Goal: Task Accomplishment & Management: Use online tool/utility

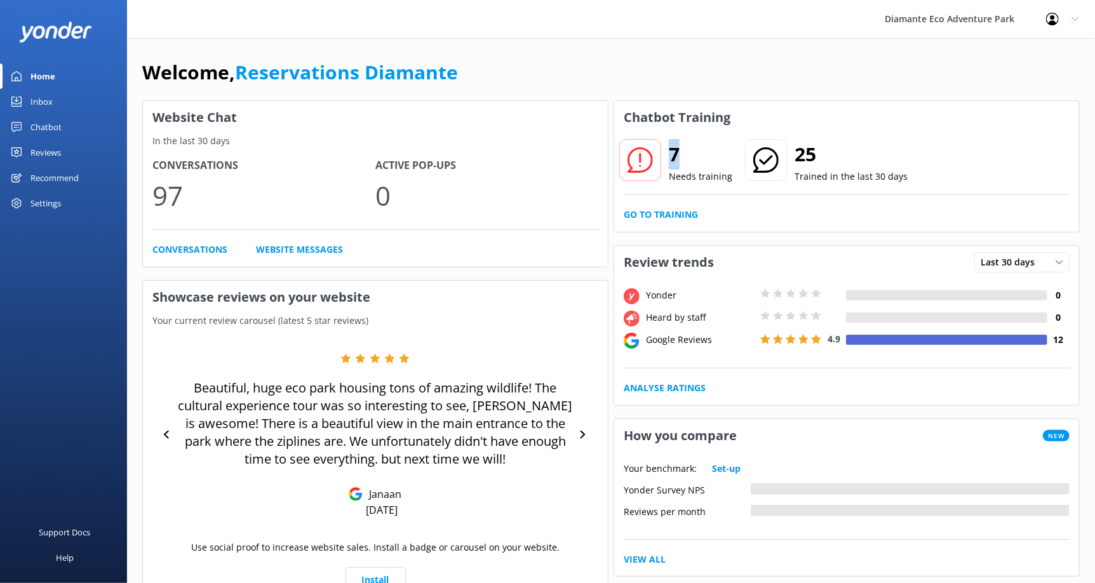
drag, startPoint x: 668, startPoint y: 151, endPoint x: 683, endPoint y: 150, distance: 15.3
click at [683, 150] on h2 "7" at bounding box center [700, 154] width 63 height 30
click at [688, 158] on h2 "7" at bounding box center [700, 154] width 63 height 30
drag, startPoint x: 670, startPoint y: 150, endPoint x: 681, endPoint y: 150, distance: 10.8
click at [681, 150] on h2 "7" at bounding box center [700, 154] width 63 height 30
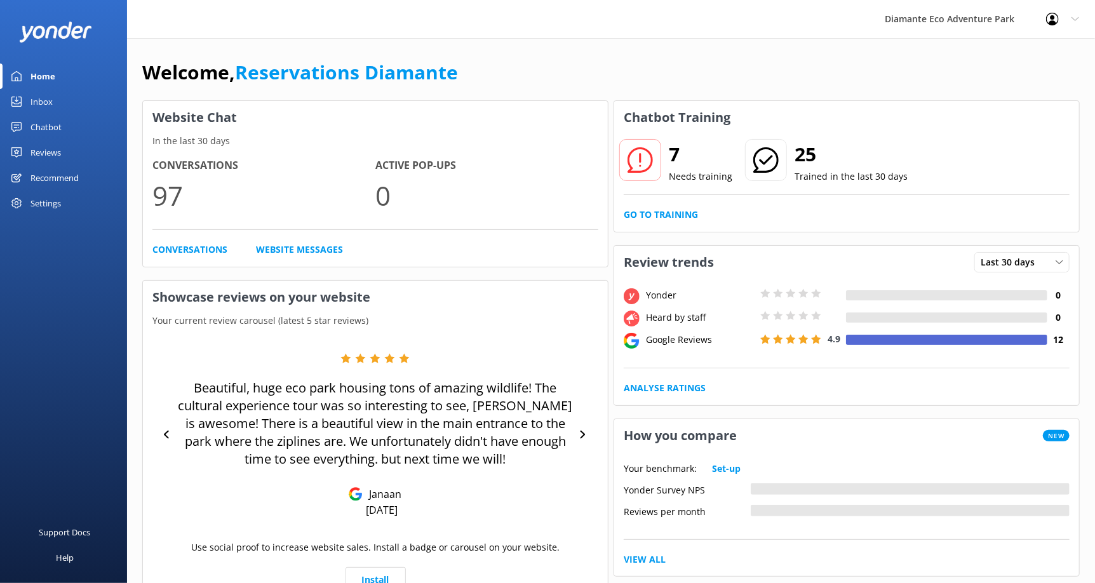
click at [694, 174] on p "Needs training" at bounding box center [700, 177] width 63 height 14
click at [648, 210] on link "Go to Training" at bounding box center [660, 215] width 74 height 14
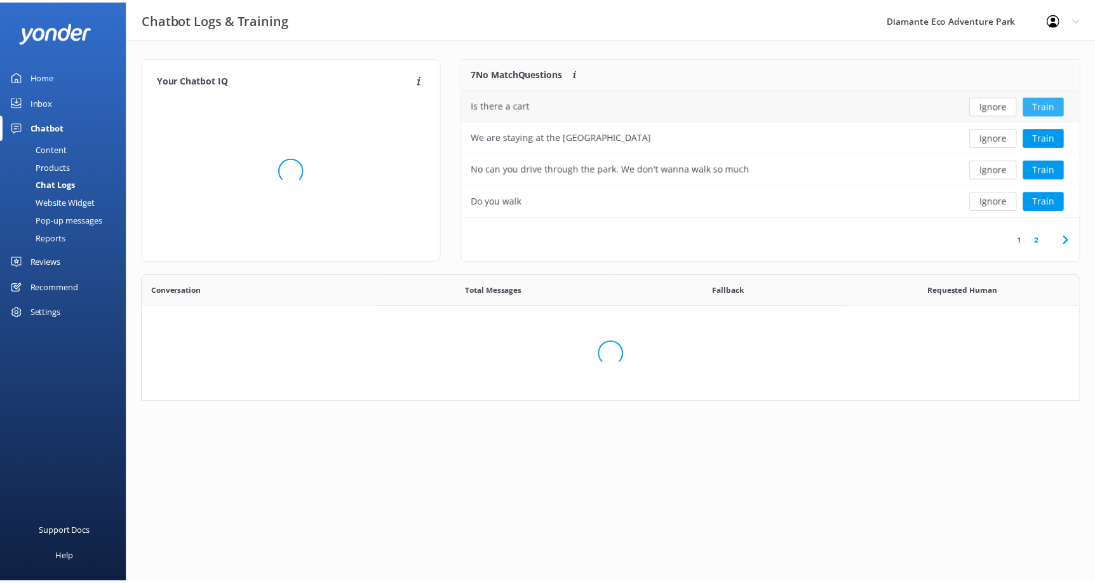
scroll to position [149, 607]
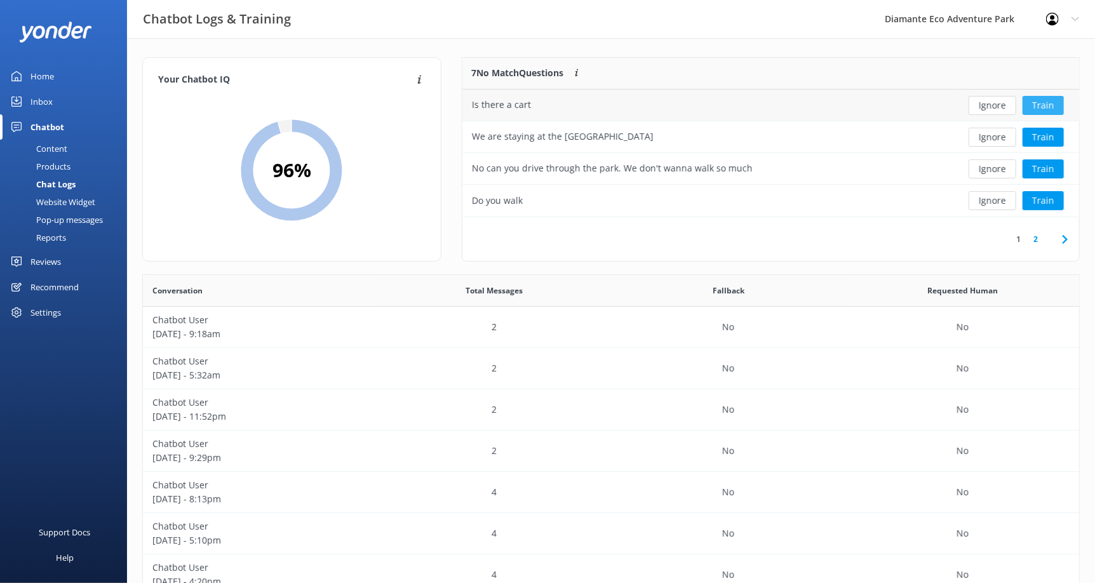
click at [1048, 101] on button "Train" at bounding box center [1042, 105] width 41 height 19
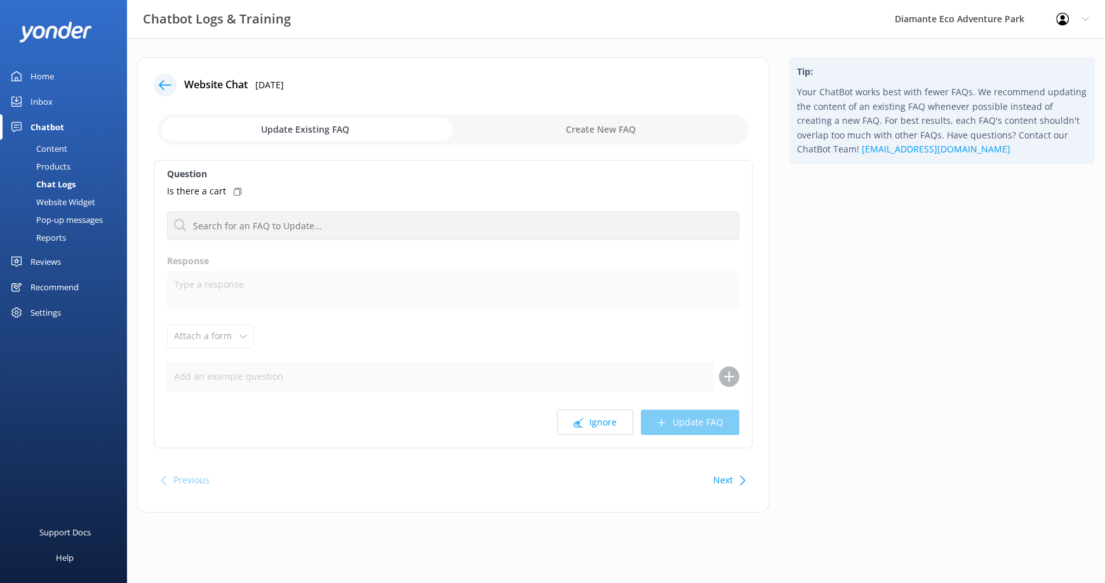
click at [219, 413] on div "Ignore Update FAQ" at bounding box center [453, 422] width 572 height 25
drag, startPoint x: 206, startPoint y: 340, endPoint x: 199, endPoint y: 322, distance: 19.7
click at [206, 338] on div "Question Is there a cart No FAQs available Response Attach a form Leave contact…" at bounding box center [453, 304] width 599 height 288
click at [48, 75] on div "Home" at bounding box center [41, 75] width 23 height 25
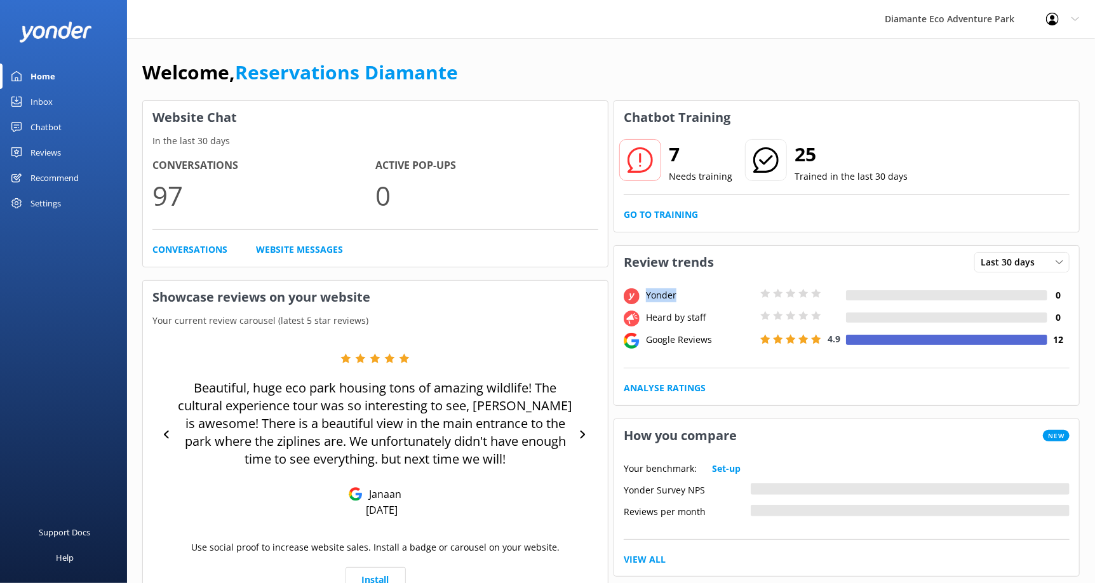
drag, startPoint x: 646, startPoint y: 293, endPoint x: 701, endPoint y: 293, distance: 54.6
click at [701, 293] on div "Yonder" at bounding box center [700, 295] width 114 height 14
click at [981, 187] on div "7 Needs training 25 Trained in the last 30 days" at bounding box center [846, 168] width 446 height 51
drag, startPoint x: 670, startPoint y: 177, endPoint x: 735, endPoint y: 175, distance: 64.8
click at [738, 175] on div "7 Needs training 25 Trained in the last 30 days" at bounding box center [763, 162] width 284 height 43
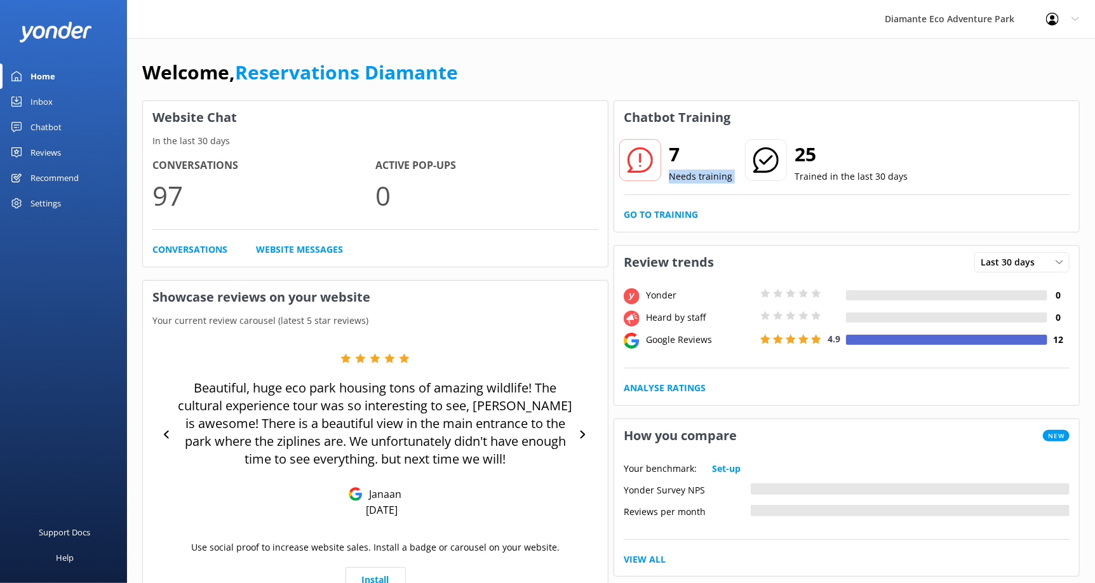
click at [700, 183] on p "Needs training" at bounding box center [700, 177] width 63 height 14
click at [672, 211] on link "Go to Training" at bounding box center [660, 215] width 74 height 14
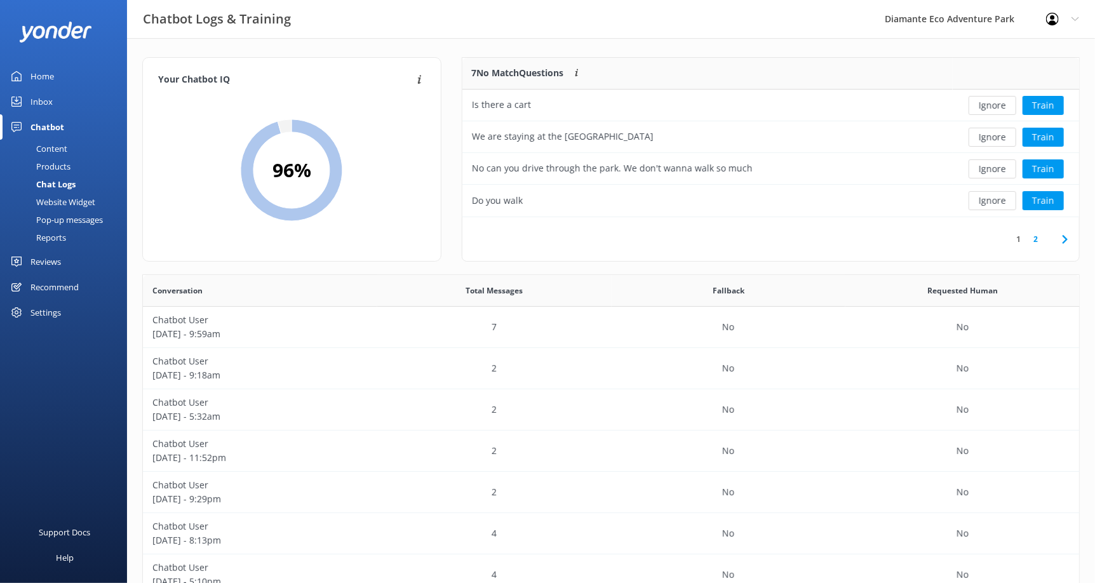
click at [61, 148] on div "Content" at bounding box center [38, 149] width 60 height 18
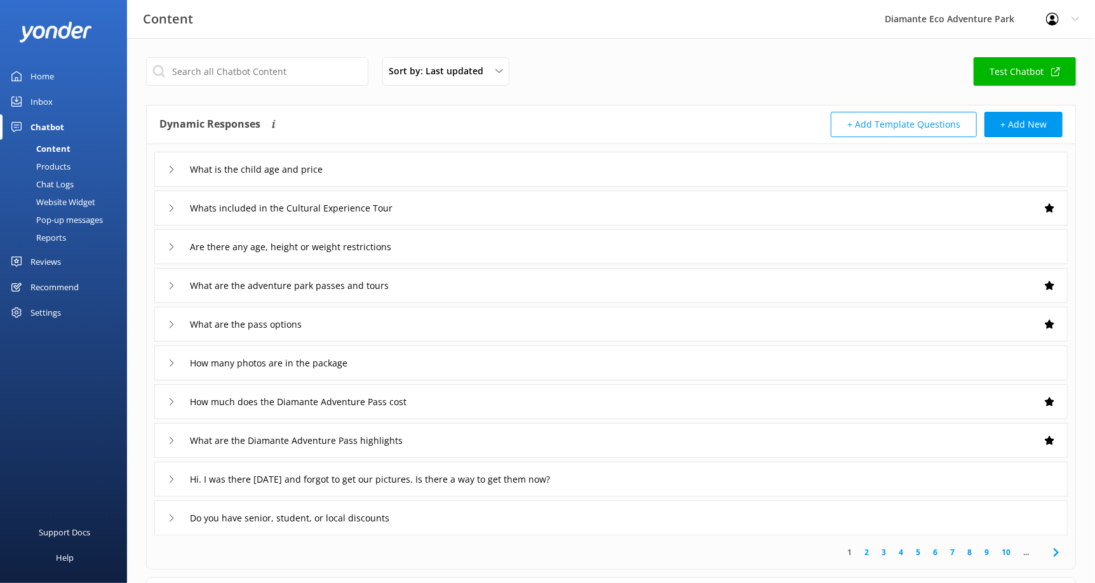
click at [171, 173] on div "What is the child age and price" at bounding box center [254, 169] width 173 height 21
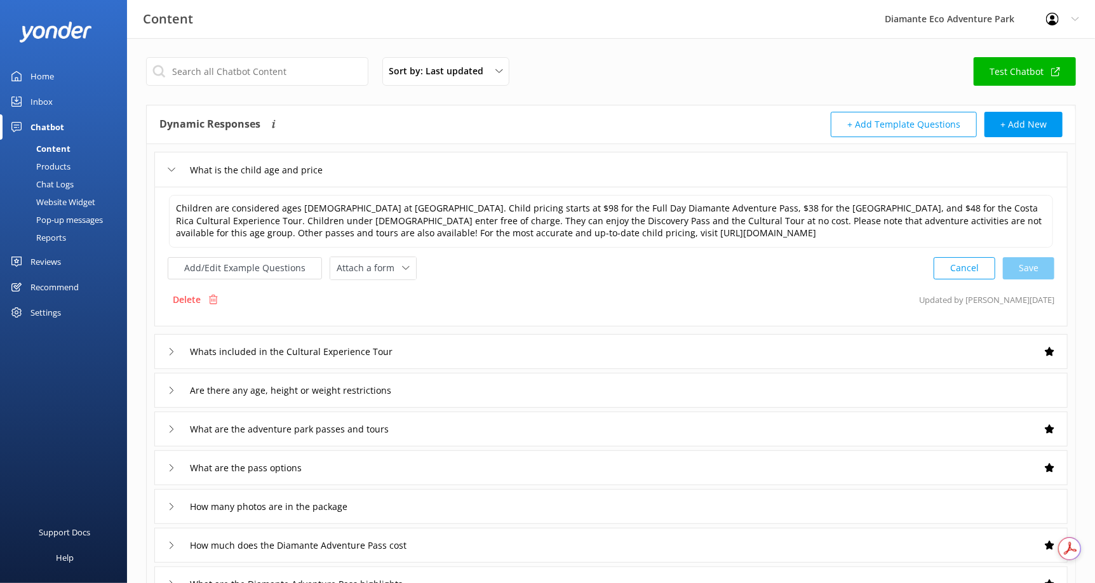
click at [51, 126] on div "Chatbot" at bounding box center [47, 126] width 34 height 25
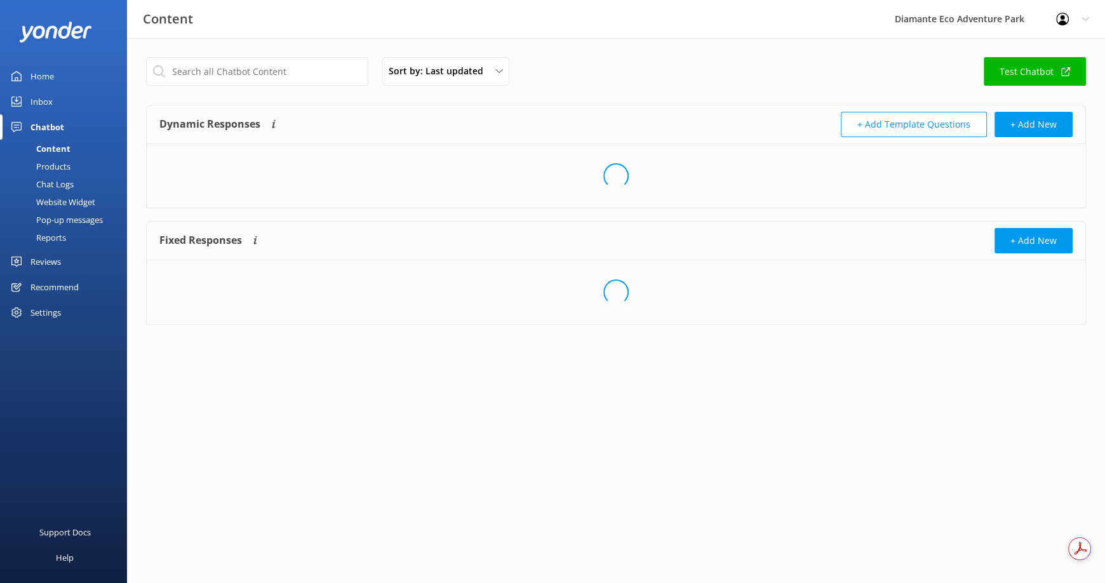
click at [43, 69] on div "Home" at bounding box center [41, 75] width 23 height 25
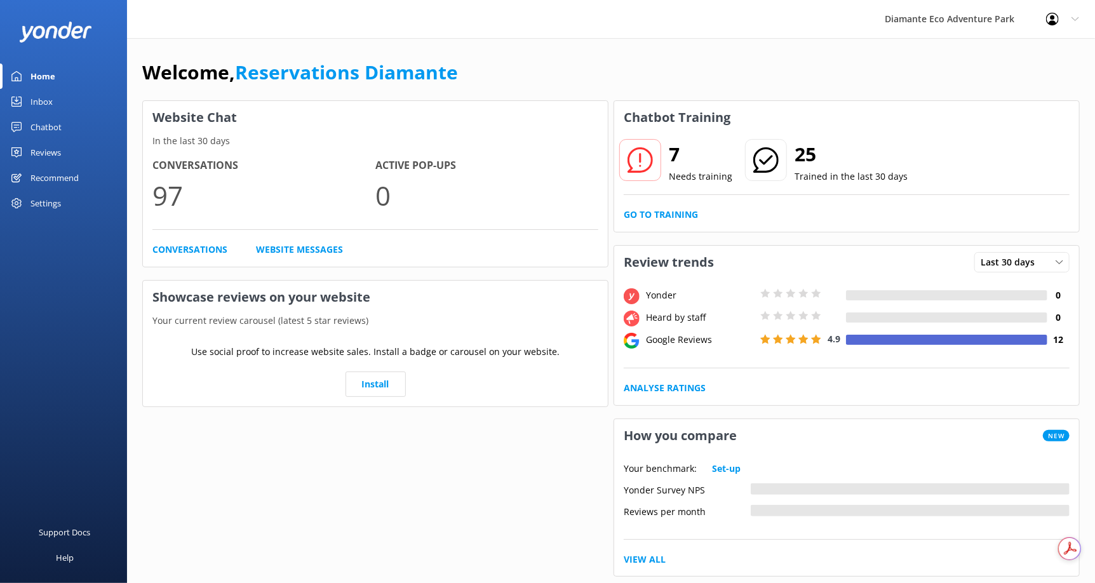
click at [646, 161] on icon at bounding box center [639, 159] width 25 height 25
click at [650, 212] on link "Go to Training" at bounding box center [660, 215] width 74 height 14
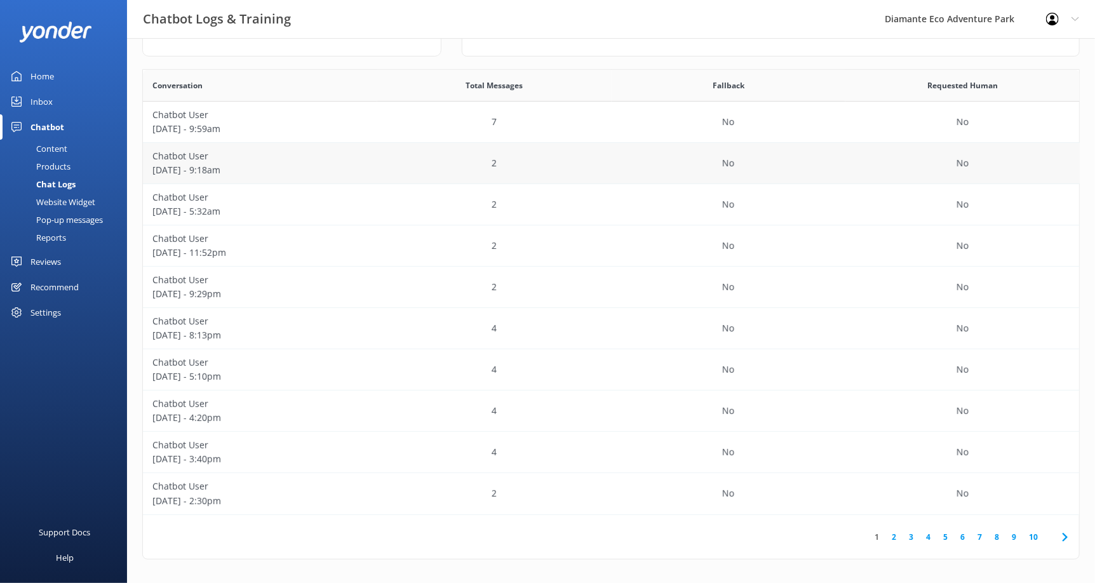
scroll to position [206, 0]
click at [894, 533] on link "2" at bounding box center [893, 536] width 17 height 12
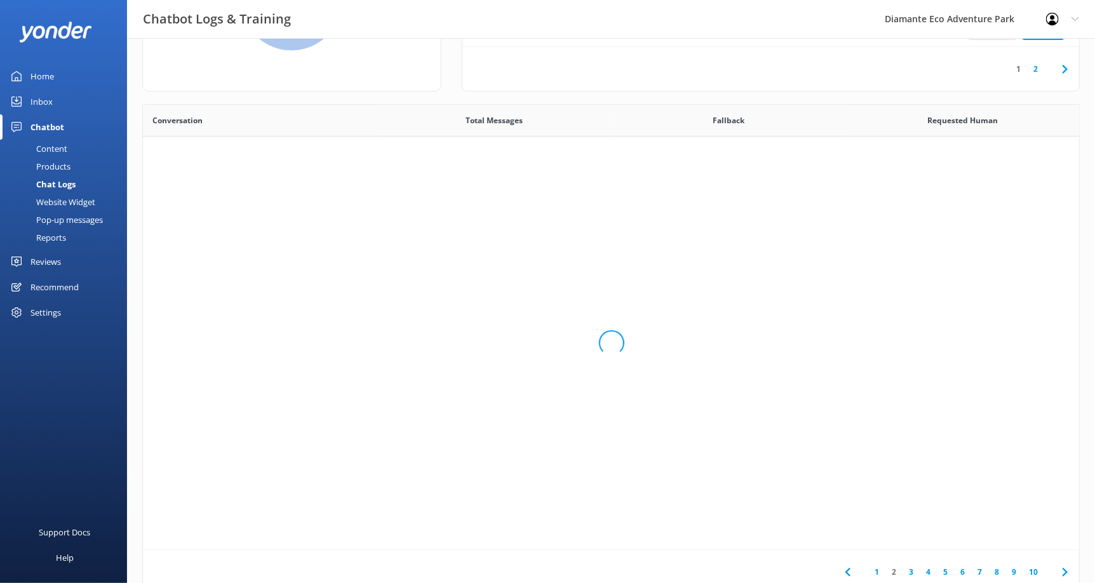
scroll to position [206, 0]
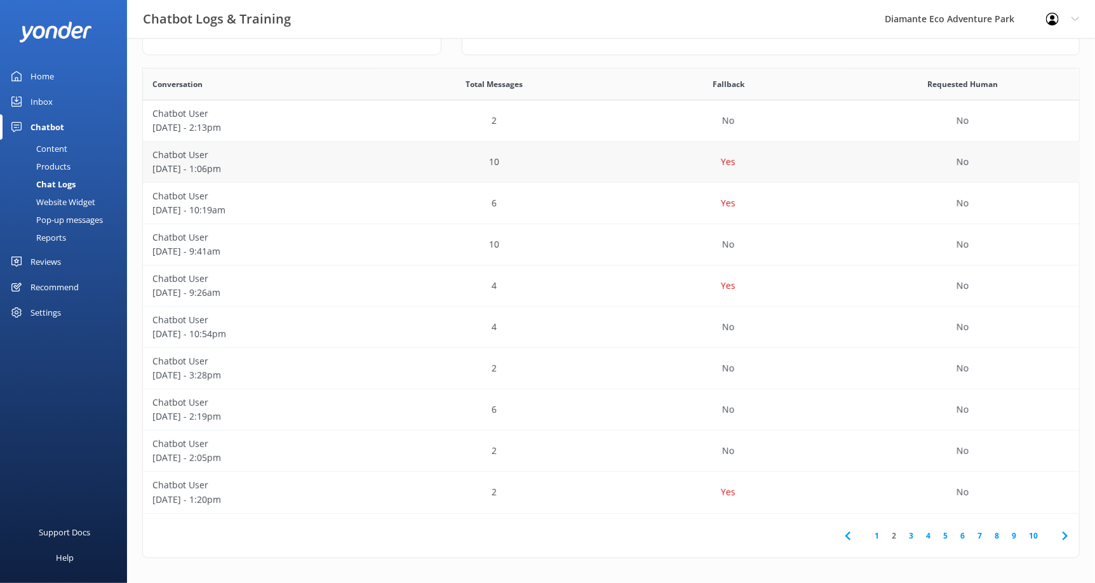
click at [630, 164] on div "Yes" at bounding box center [728, 162] width 234 height 41
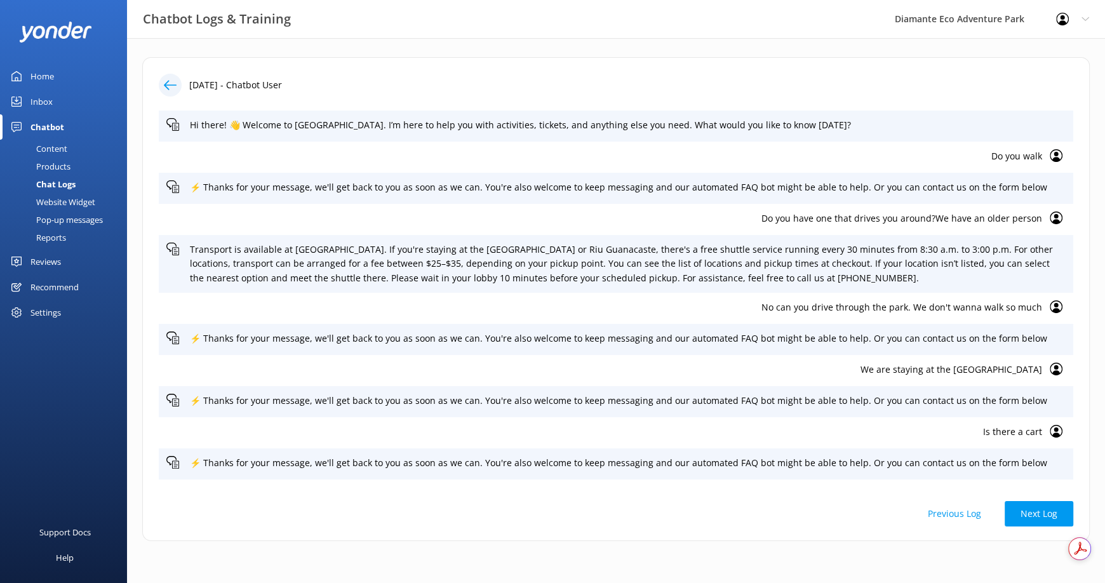
click at [723, 490] on div "17th Sep 2025 - Chatbot User Hi there! 👋 Welcome to Diamante Eco Adventure Park…" at bounding box center [615, 299] width 947 height 484
click at [364, 474] on div "Hi there! 👋 Welcome to Diamante Eco Adventure Park. I’m here to help you with a…" at bounding box center [616, 298] width 914 height 376
click at [307, 457] on p "⚡ Thanks for your message, we'll get back to you as soon as we can. You're also…" at bounding box center [628, 463] width 876 height 14
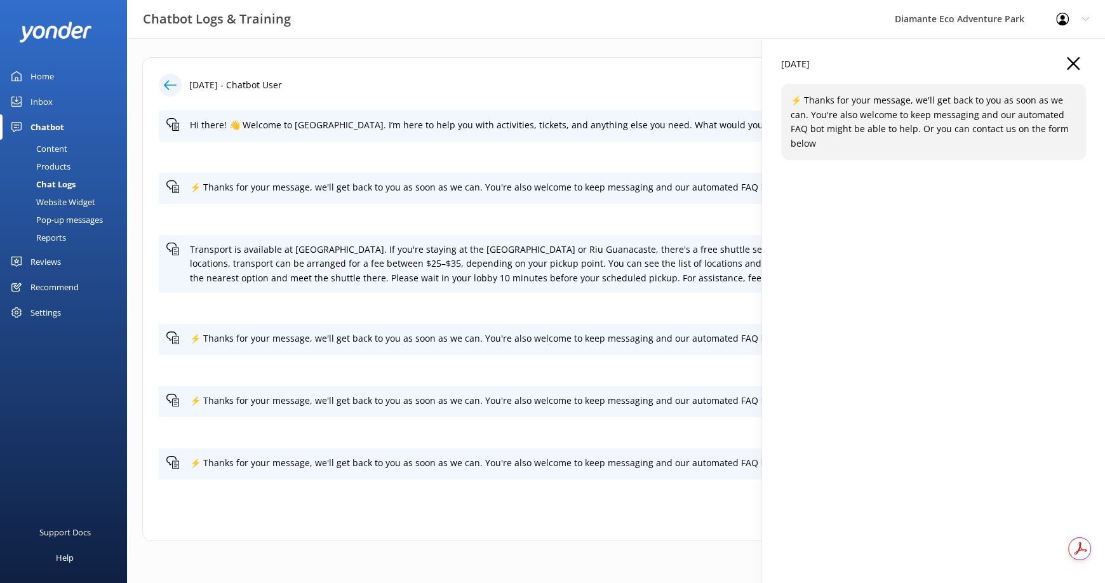
click at [439, 429] on div "Is there a cart" at bounding box center [616, 432] width 914 height 31
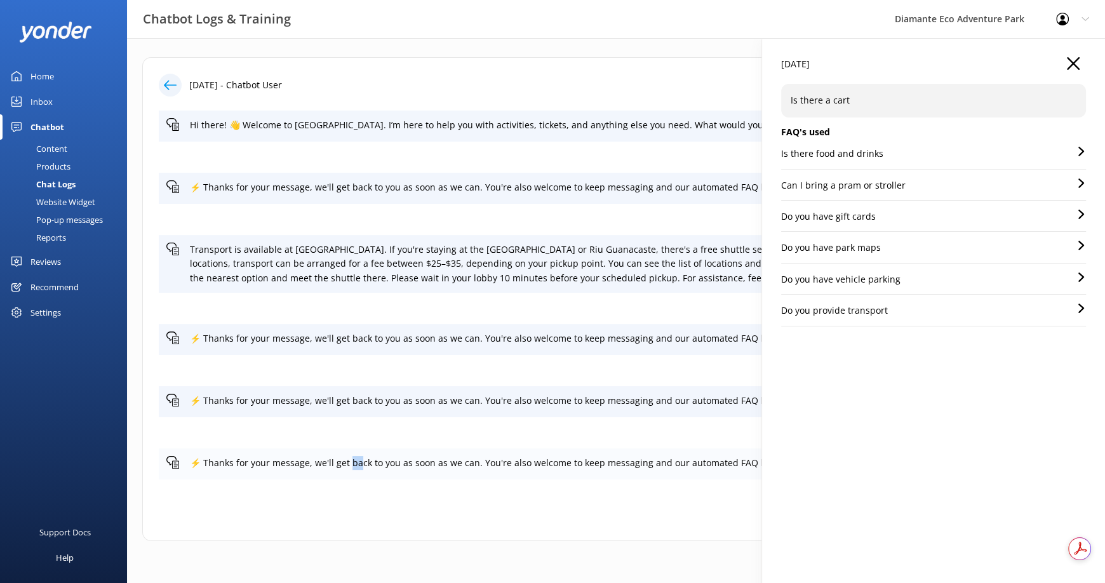
click at [363, 470] on p "⚡ Thanks for your message, we'll get back to you as soon as we can. You're also…" at bounding box center [628, 463] width 876 height 14
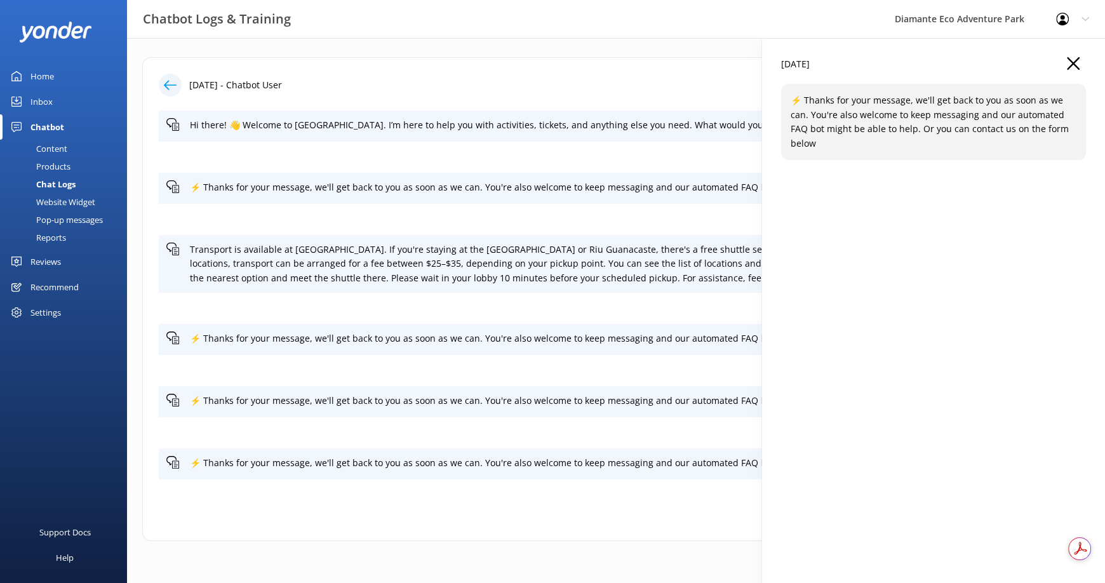
click at [563, 446] on div "Is there a cart" at bounding box center [616, 432] width 914 height 31
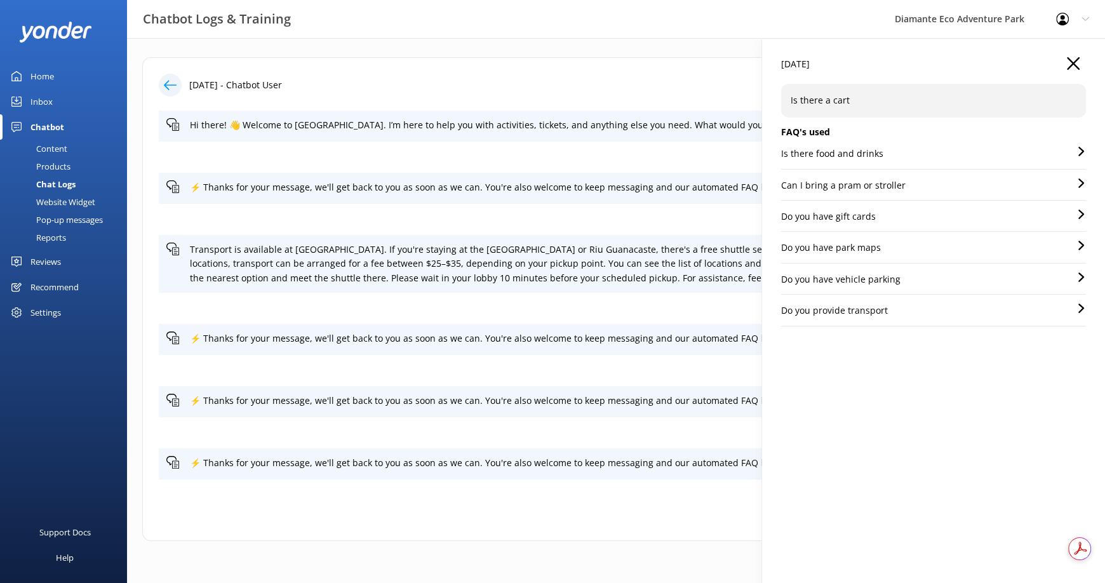
click at [448, 501] on div "Previous Log Next Log" at bounding box center [616, 513] width 914 height 25
click at [319, 334] on p "⚡ Thanks for your message, we'll get back to you as soon as we can. You're also…" at bounding box center [628, 338] width 876 height 14
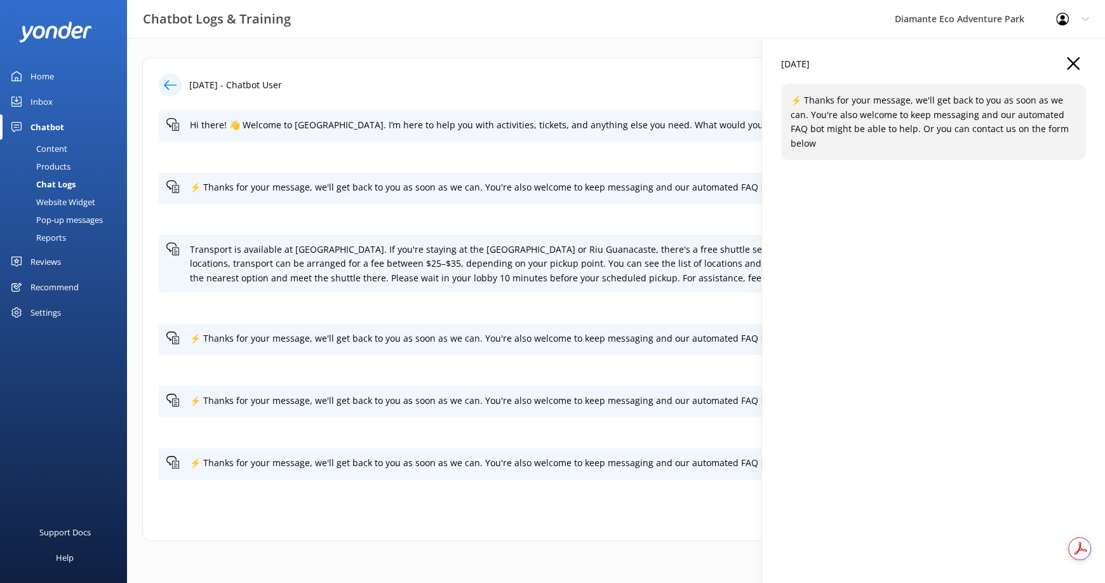
click at [859, 103] on p "⚡ Thanks for your message, we'll get back to you as soon as we can. You're also…" at bounding box center [933, 121] width 286 height 57
click at [858, 103] on p "⚡ Thanks for your message, we'll get back to you as soon as we can. You're also…" at bounding box center [933, 121] width 286 height 57
click at [835, 109] on p "⚡ Thanks for your message, we'll get back to you as soon as we can. You're also…" at bounding box center [933, 121] width 286 height 57
drag, startPoint x: 802, startPoint y: 101, endPoint x: 872, endPoint y: 97, distance: 70.6
click at [803, 101] on p "⚡ Thanks for your message, we'll get back to you as soon as we can. You're also…" at bounding box center [933, 121] width 286 height 57
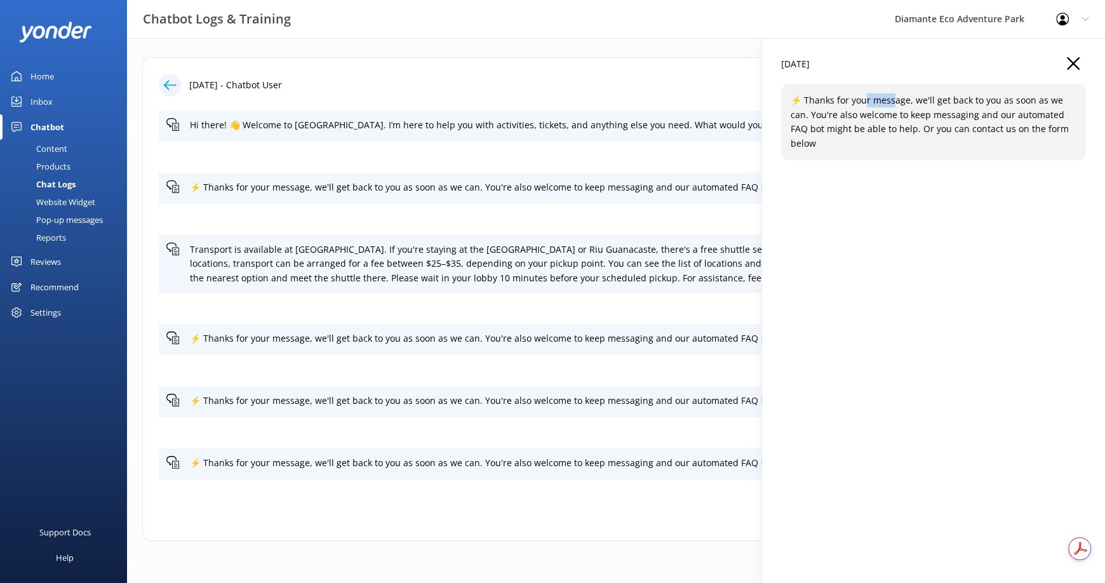
drag, startPoint x: 872, startPoint y: 97, endPoint x: 887, endPoint y: 119, distance: 26.6
click at [893, 107] on p "⚡ Thanks for your message, we'll get back to you as soon as we can. You're also…" at bounding box center [933, 121] width 286 height 57
drag, startPoint x: 887, startPoint y: 119, endPoint x: 825, endPoint y: 124, distance: 61.8
click at [879, 124] on p "⚡ Thanks for your message, we'll get back to you as soon as we can. You're also…" at bounding box center [933, 121] width 286 height 57
drag, startPoint x: 911, startPoint y: 123, endPoint x: 863, endPoint y: 120, distance: 47.7
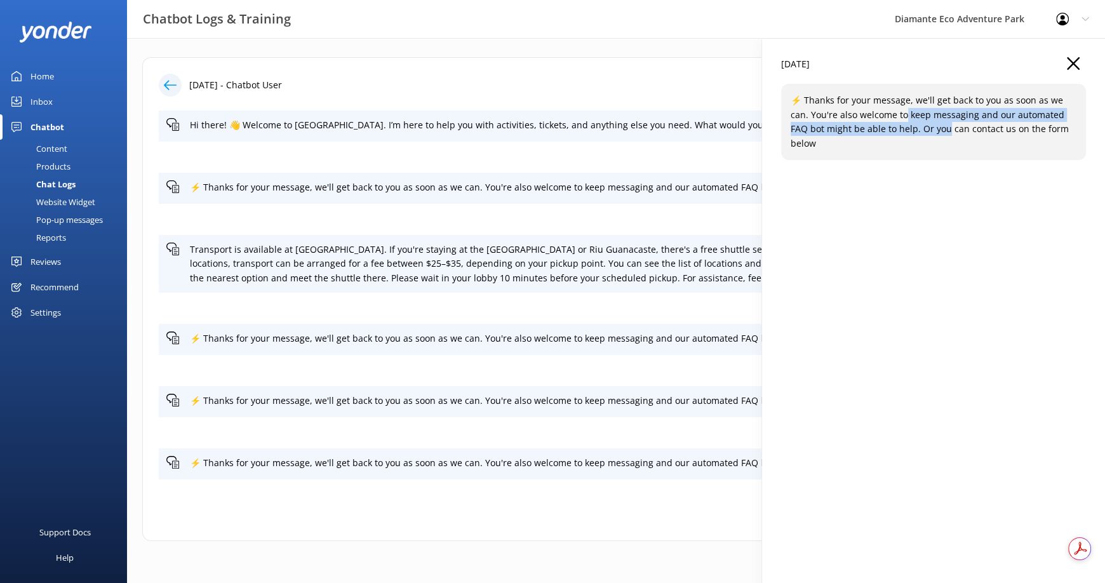
click at [910, 123] on p "⚡ Thanks for your message, we'll get back to you as soon as we can. You're also…" at bounding box center [933, 121] width 286 height 57
click at [863, 120] on p "⚡ Thanks for your message, we'll get back to you as soon as we can. You're also…" at bounding box center [933, 121] width 286 height 57
click at [837, 101] on p "⚡ Thanks for your message, we'll get back to you as soon as we can. You're also…" at bounding box center [933, 121] width 286 height 57
drag, startPoint x: 839, startPoint y: 101, endPoint x: 936, endPoint y: 171, distance: 119.5
click at [934, 126] on p "⚡ Thanks for your message, we'll get back to you as soon as we can. You're also…" at bounding box center [933, 121] width 286 height 57
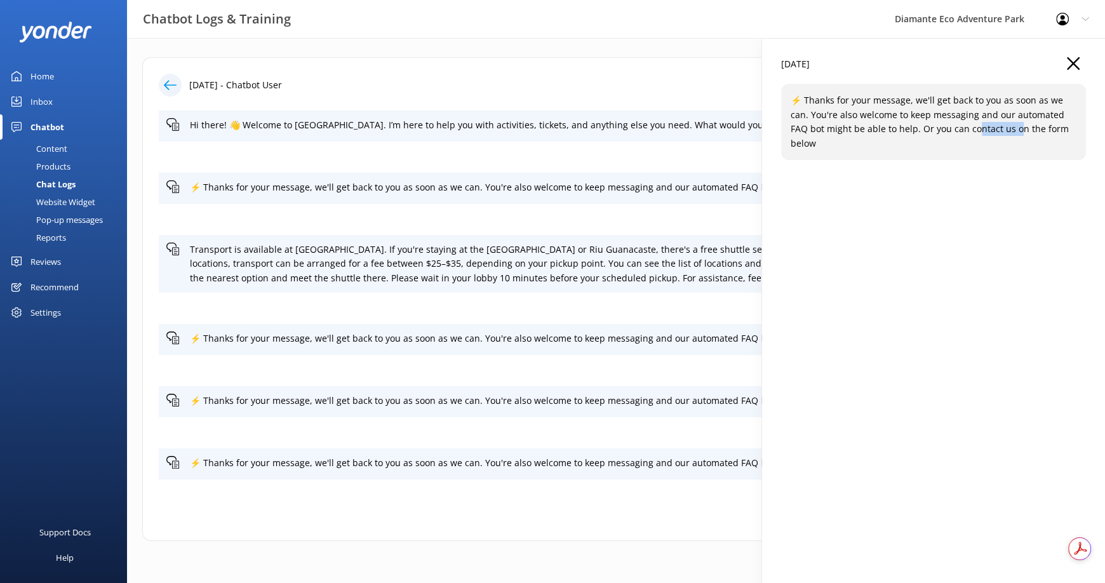
click at [982, 211] on div "17 Sep 2025 ⚡ Thanks for your message, we'll get back to you as soon as we can.…" at bounding box center [933, 329] width 343 height 583
click at [908, 175] on div "17 Sep 2025 ⚡ Thanks for your message, we'll get back to you as soon as we can.…" at bounding box center [933, 329] width 343 height 583
click at [968, 204] on div "17 Sep 2025 ⚡ Thanks for your message, we'll get back to you as soon as we can.…" at bounding box center [933, 329] width 343 height 583
click at [900, 197] on div "17 Sep 2025 ⚡ Thanks for your message, we'll get back to you as soon as we can.…" at bounding box center [933, 329] width 343 height 583
click at [889, 161] on div "17 Sep 2025 ⚡ Thanks for your message, we'll get back to you as soon as we can.…" at bounding box center [933, 329] width 343 height 583
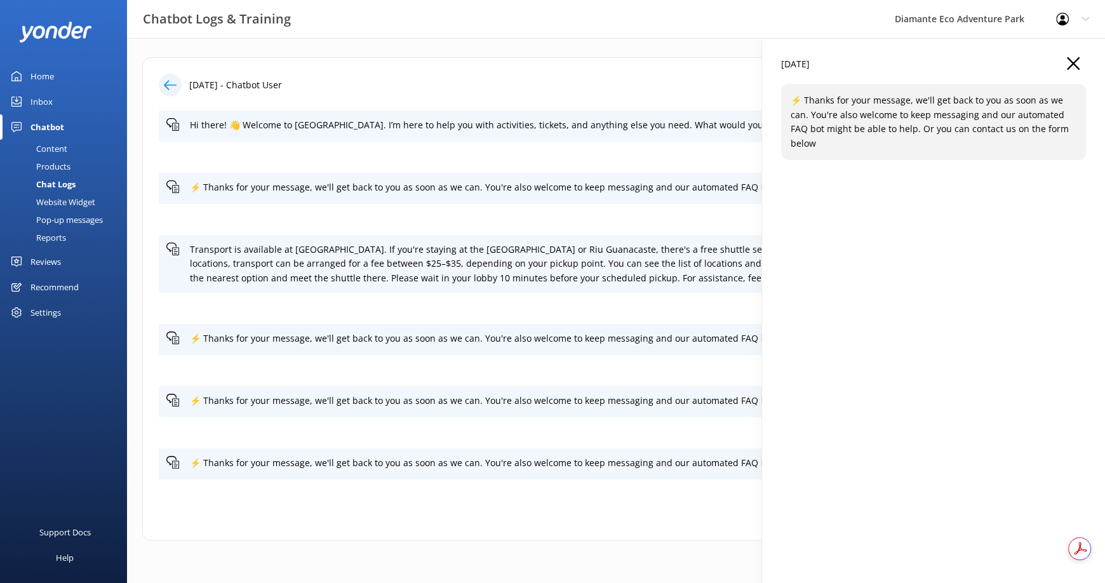
click at [804, 90] on div "⚡ Thanks for your message, we'll get back to you as soon as we can. You're also…" at bounding box center [933, 122] width 305 height 76
drag, startPoint x: 794, startPoint y: 100, endPoint x: 933, endPoint y: 109, distance: 139.3
click at [936, 101] on p "⚡ Thanks for your message, we'll get back to you as soon as we can. You're also…" at bounding box center [933, 121] width 286 height 57
click at [936, 175] on div "17 Sep 2025 ⚡ Thanks for your message, we'll get back to you as soon as we can.…" at bounding box center [933, 329] width 343 height 583
click at [927, 183] on div "17 Sep 2025 ⚡ Thanks for your message, we'll get back to you as soon as we can.…" at bounding box center [933, 329] width 343 height 583
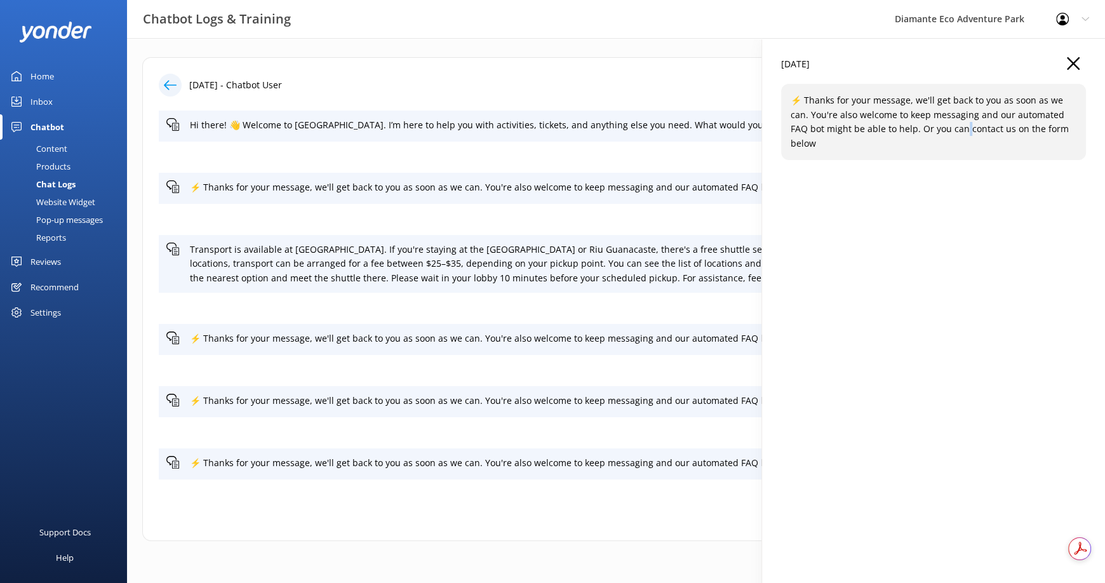
click at [810, 168] on div "17 Sep 2025 ⚡ Thanks for your message, we'll get back to you as soon as we can.…" at bounding box center [933, 329] width 343 height 583
click at [968, 134] on p "⚡ Thanks for your message, we'll get back to you as soon as we can. You're also…" at bounding box center [933, 121] width 286 height 57
click at [964, 133] on p "⚡ Thanks for your message, we'll get back to you as soon as we can. You're also…" at bounding box center [933, 121] width 286 height 57
click at [957, 133] on p "⚡ Thanks for your message, we'll get back to you as soon as we can. You're also…" at bounding box center [933, 121] width 286 height 57
click at [256, 506] on div "Previous Log Next Log" at bounding box center [616, 513] width 914 height 25
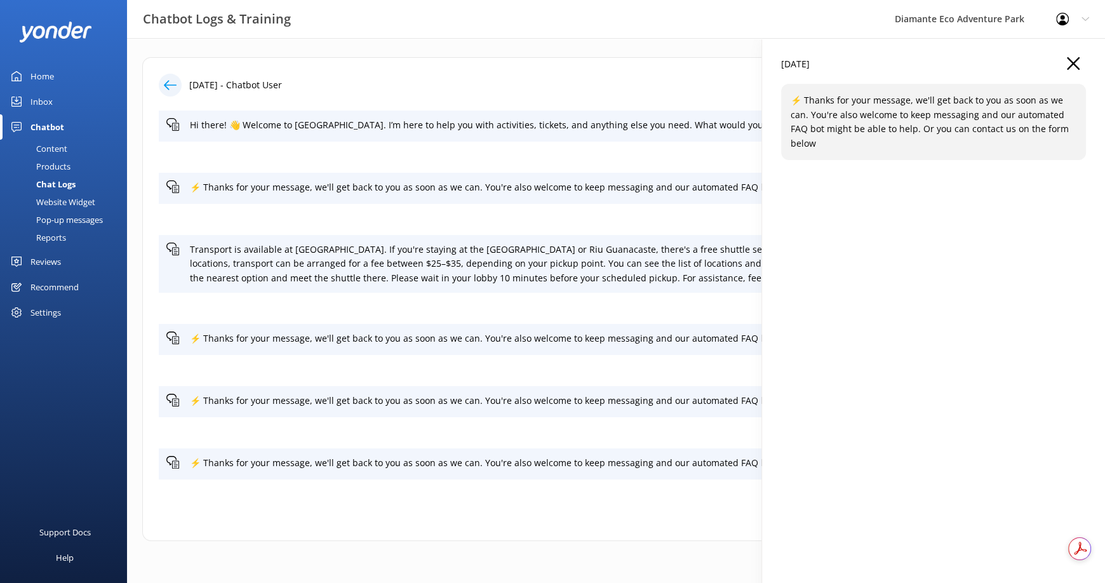
click at [1069, 57] on div "17 Sep 2025 ⚡ Thanks for your message, we'll get back to you as soon as we can.…" at bounding box center [933, 329] width 343 height 583
click at [1076, 57] on icon "button" at bounding box center [1073, 63] width 13 height 13
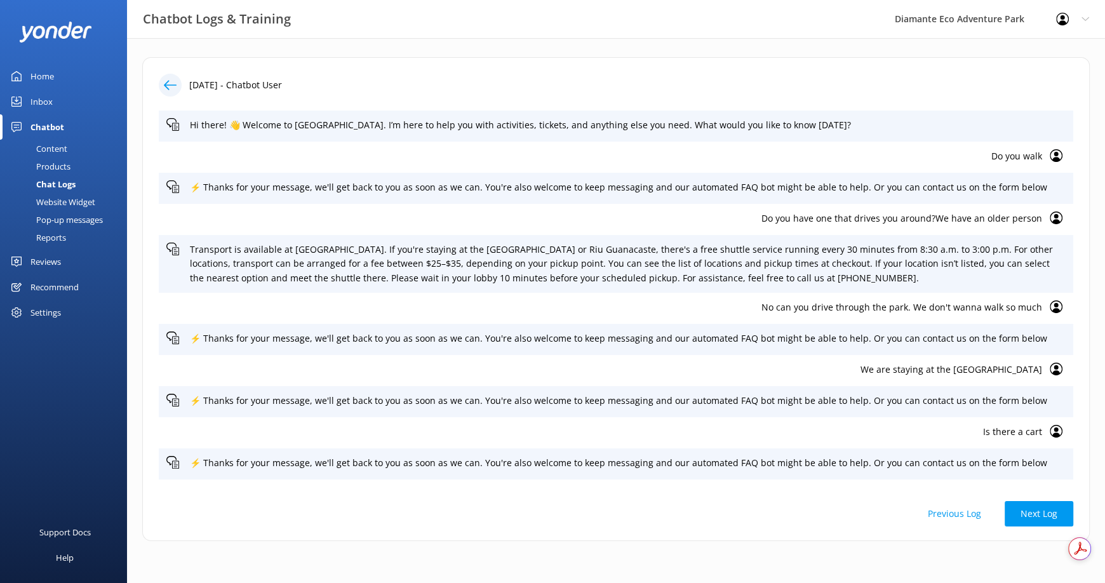
click at [62, 161] on div "Products" at bounding box center [39, 166] width 63 height 18
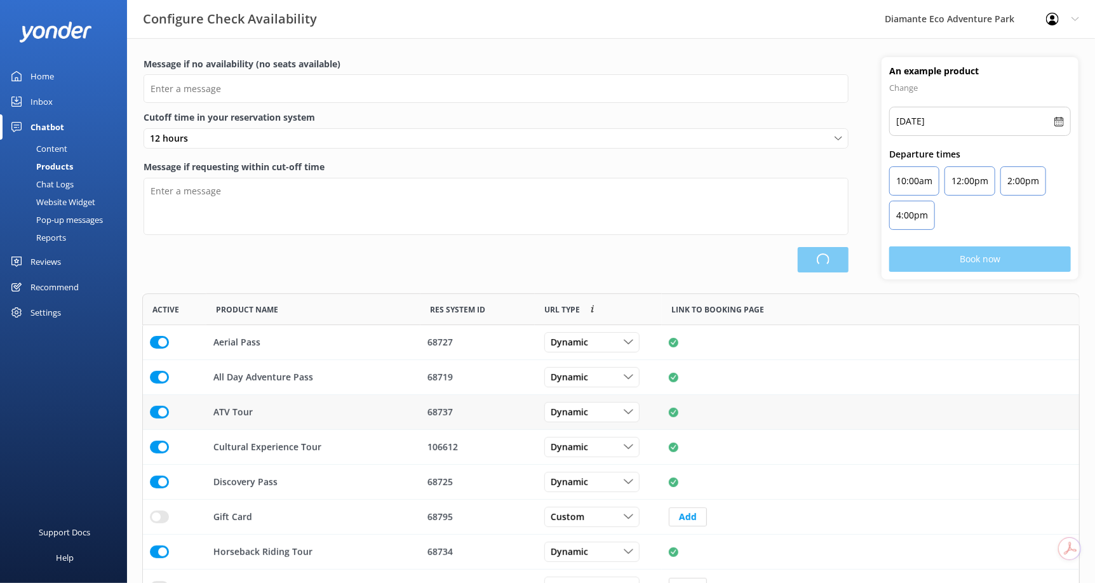
scroll to position [22, 0]
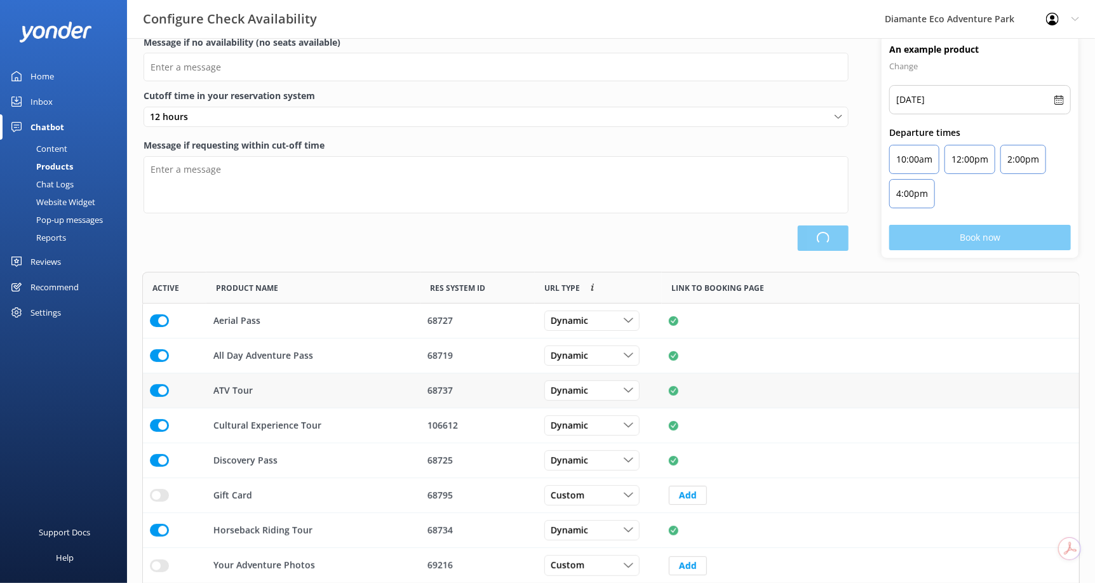
type input "There are no seats available, please check an alternative day"
type textarea "Our online booking system closes {hours} prior to departure. Please contact us …"
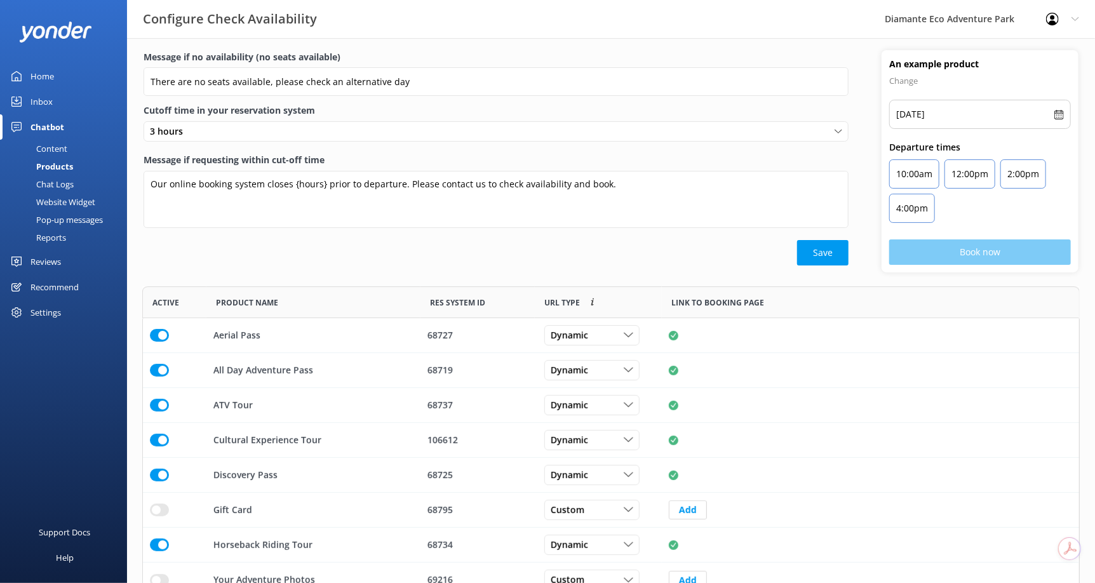
scroll to position [0, 0]
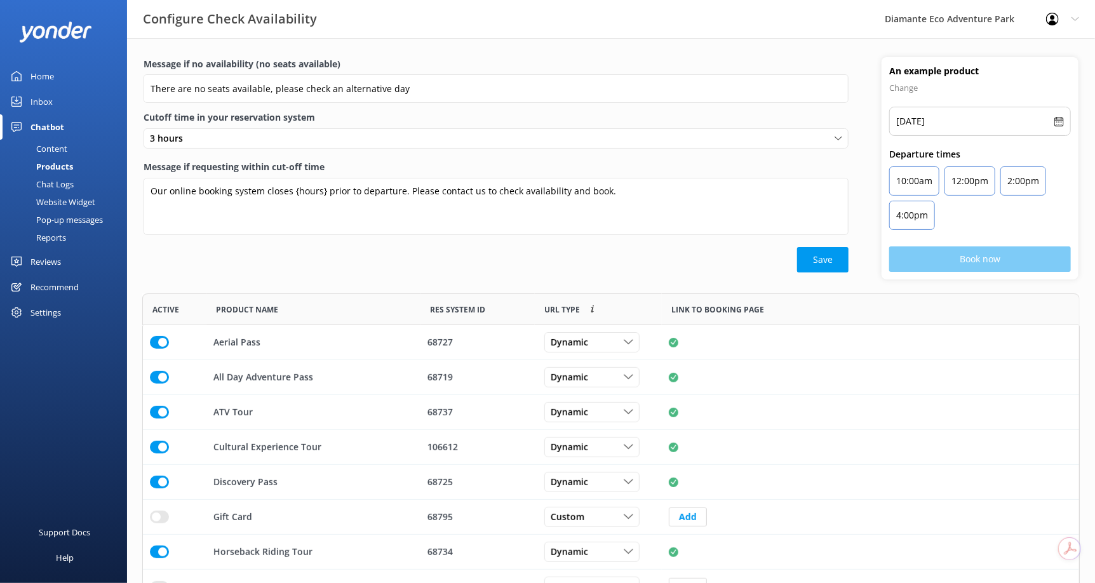
click at [46, 145] on div "Content" at bounding box center [38, 149] width 60 height 18
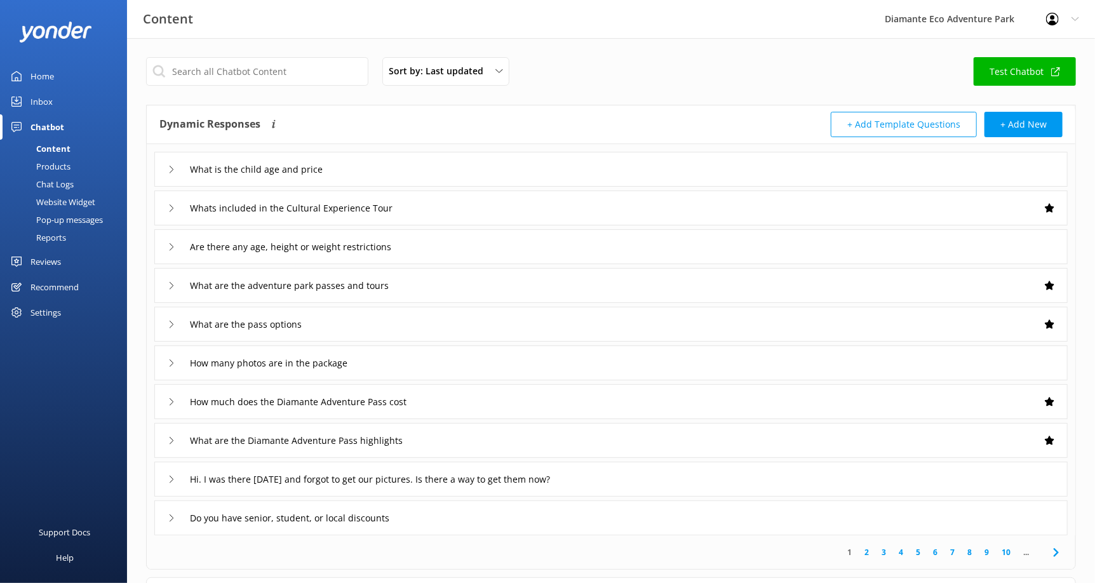
click at [173, 168] on use at bounding box center [172, 169] width 4 height 7
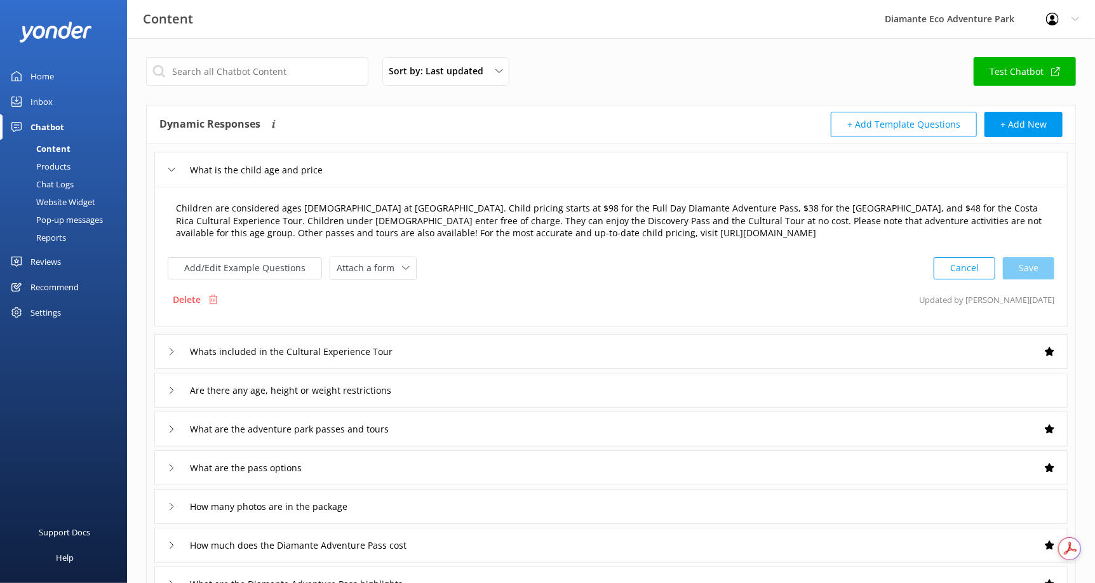
click at [239, 246] on textarea "Children are considered ages 5 to 10 at Diamante Eco Adventure Park. Child pric…" at bounding box center [611, 221] width 884 height 53
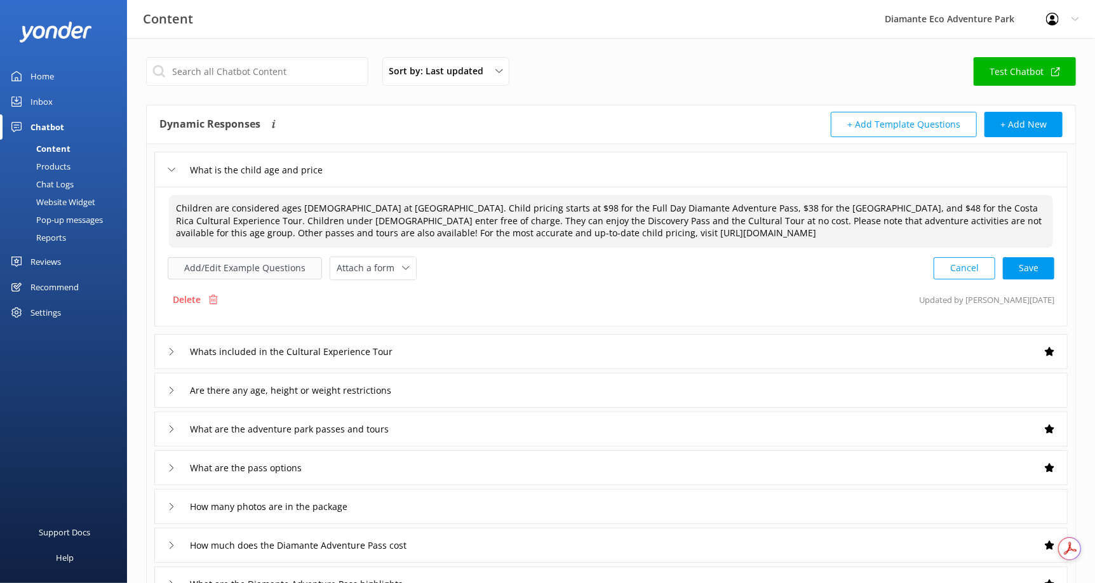
type textarea "Children are considered ages 5 to 10 at Diamante Eco Adventure Park. Child pric…"
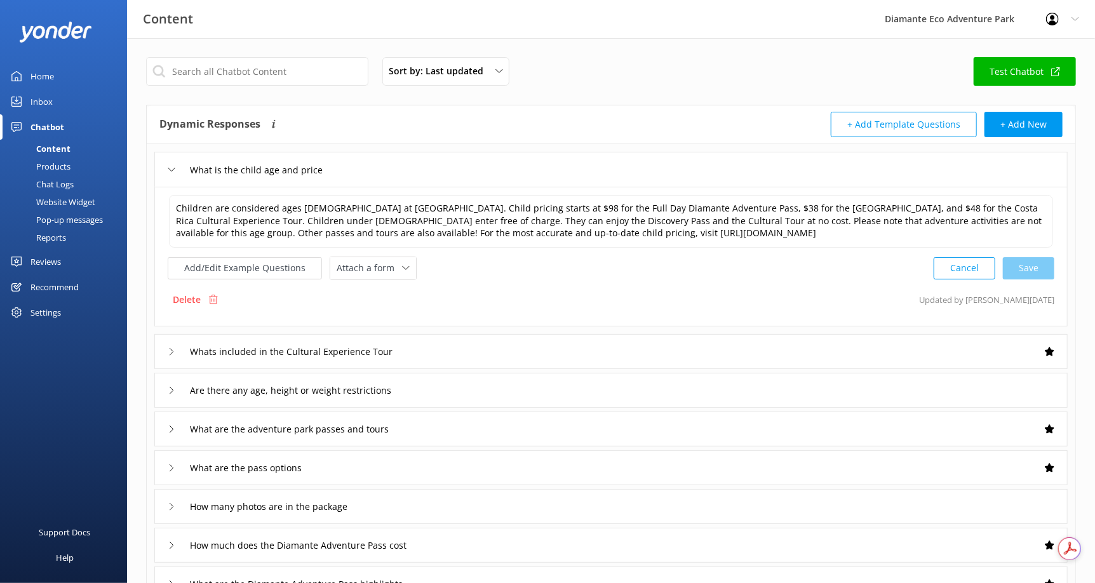
click at [379, 144] on div "What is the child age and price Children are considered ages 5 to 10 at Diamant…" at bounding box center [611, 411] width 928 height 535
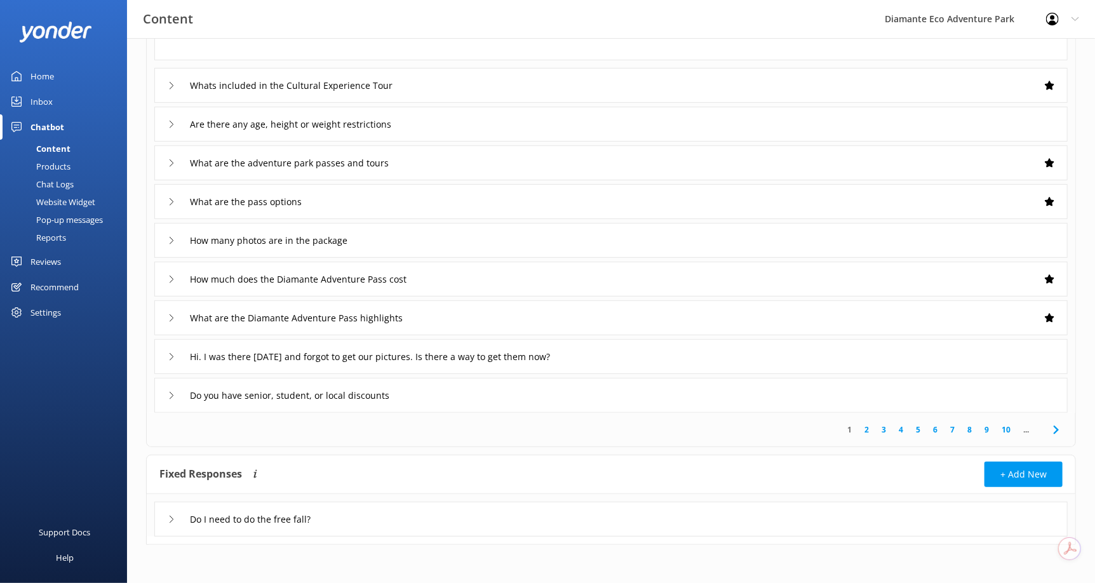
scroll to position [277, 0]
click at [172, 395] on use at bounding box center [172, 395] width 4 height 7
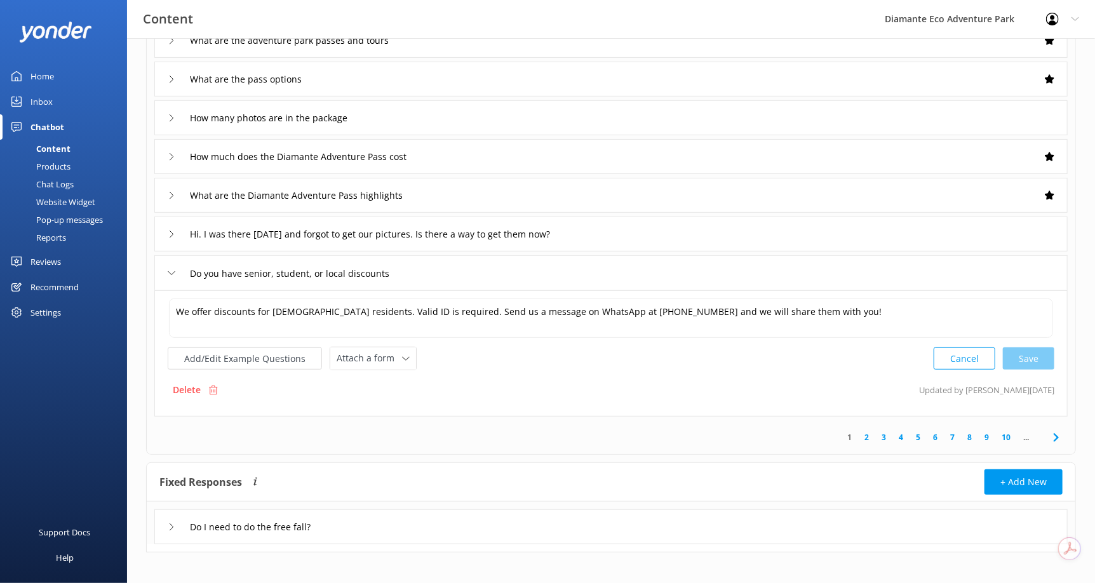
scroll to position [251, 0]
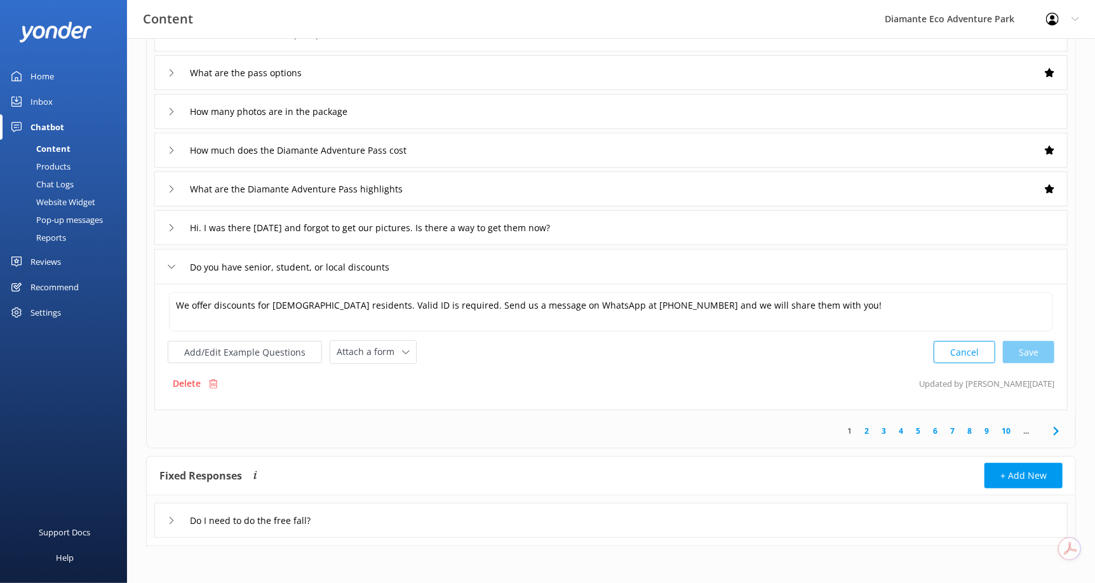
click at [62, 147] on div "Content" at bounding box center [39, 149] width 63 height 18
click at [52, 123] on div "Chatbot" at bounding box center [47, 126] width 34 height 25
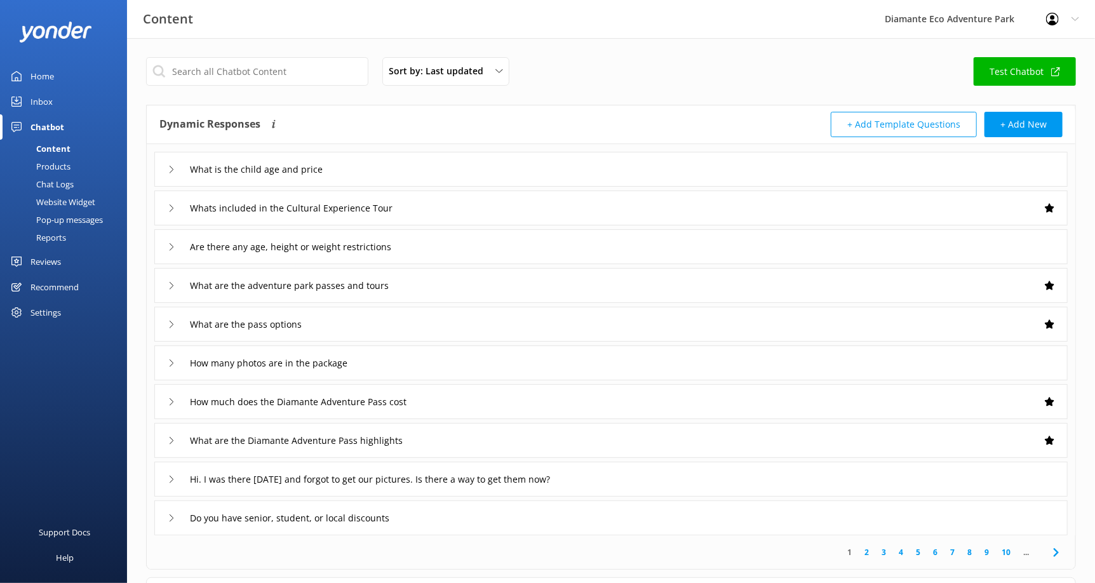
click at [47, 71] on div "Home" at bounding box center [41, 75] width 23 height 25
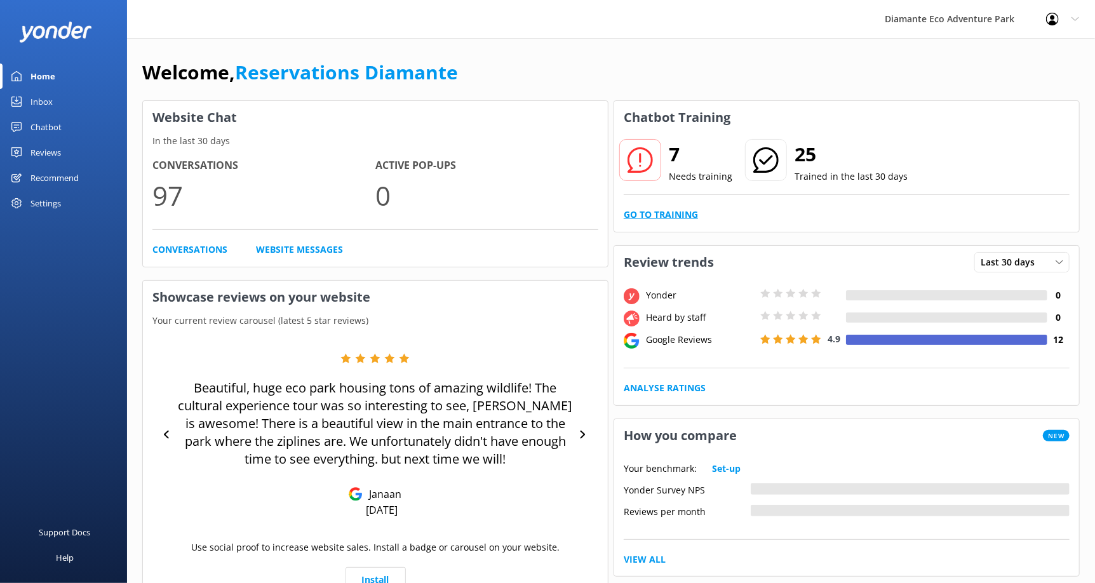
click at [672, 211] on link "Go to Training" at bounding box center [660, 215] width 74 height 14
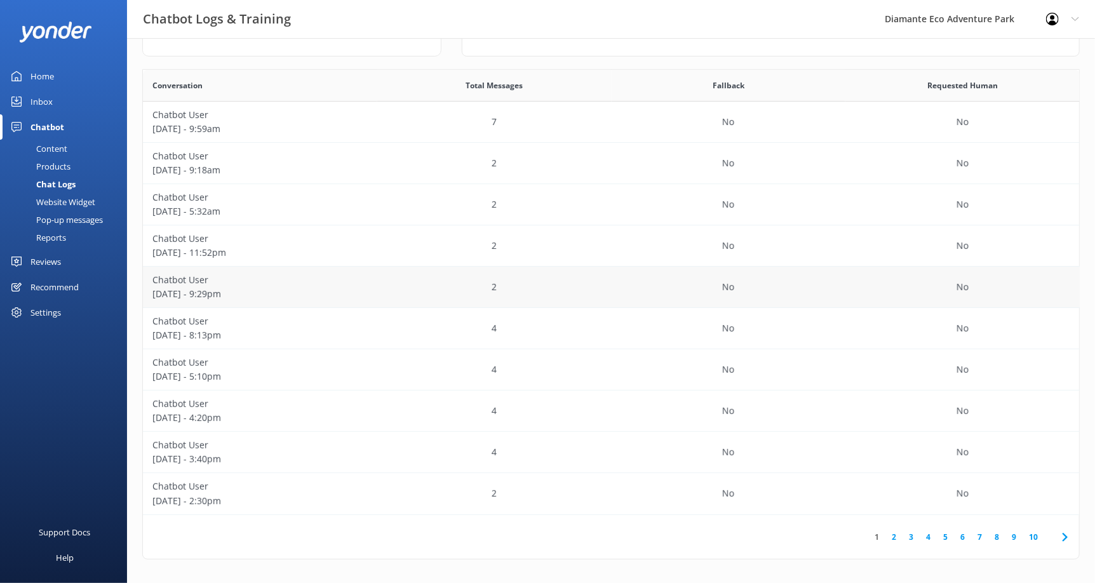
scroll to position [206, 0]
click at [894, 533] on link "2" at bounding box center [893, 536] width 17 height 12
click at [269, 152] on p "Chatbot User" at bounding box center [259, 155] width 215 height 14
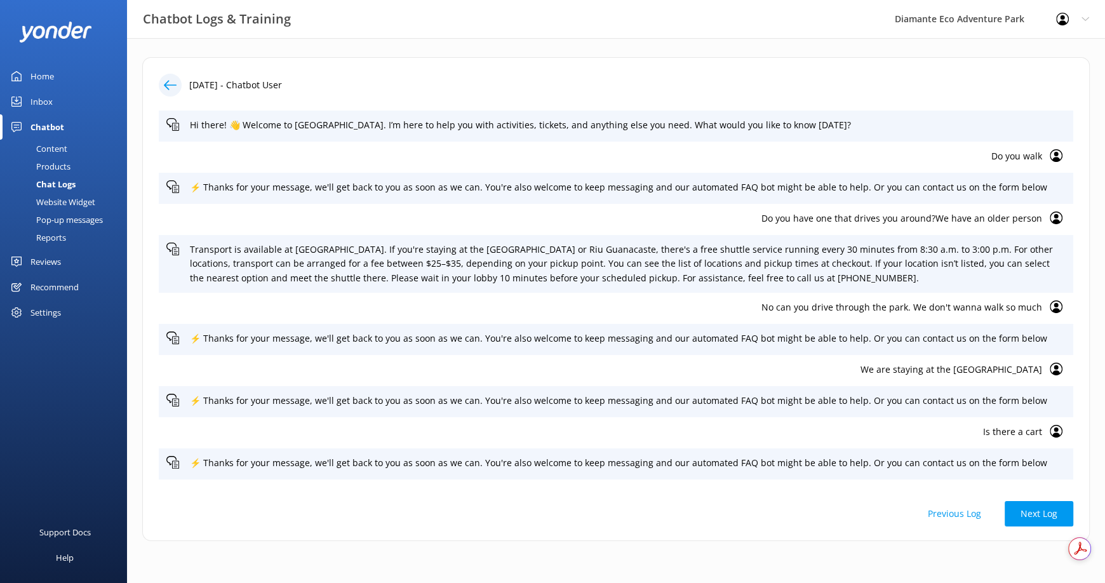
click at [48, 145] on div "Content" at bounding box center [38, 149] width 60 height 18
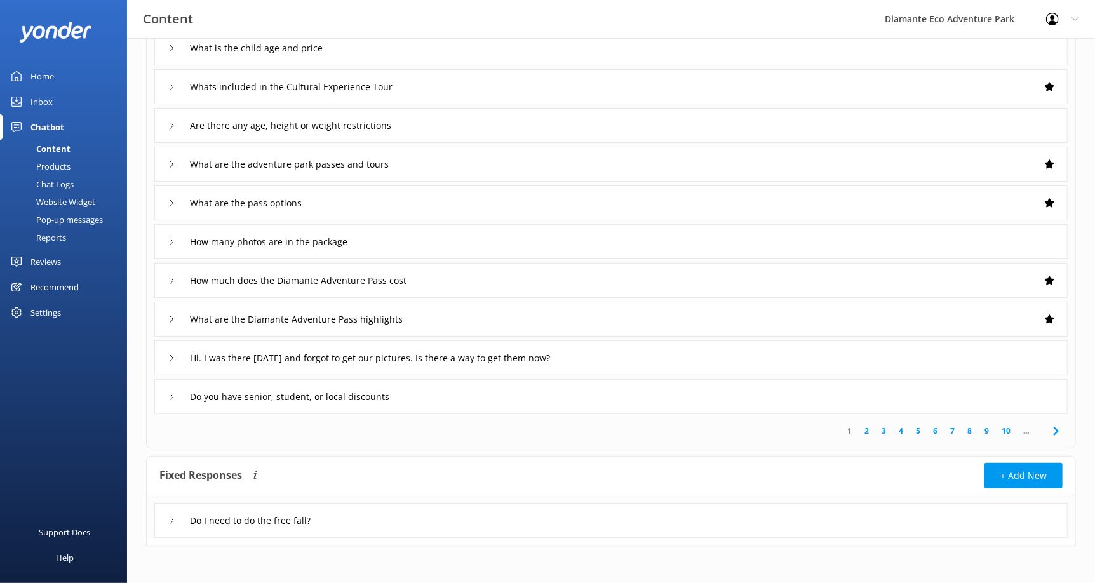
scroll to position [122, 0]
click at [169, 521] on icon at bounding box center [172, 520] width 8 height 8
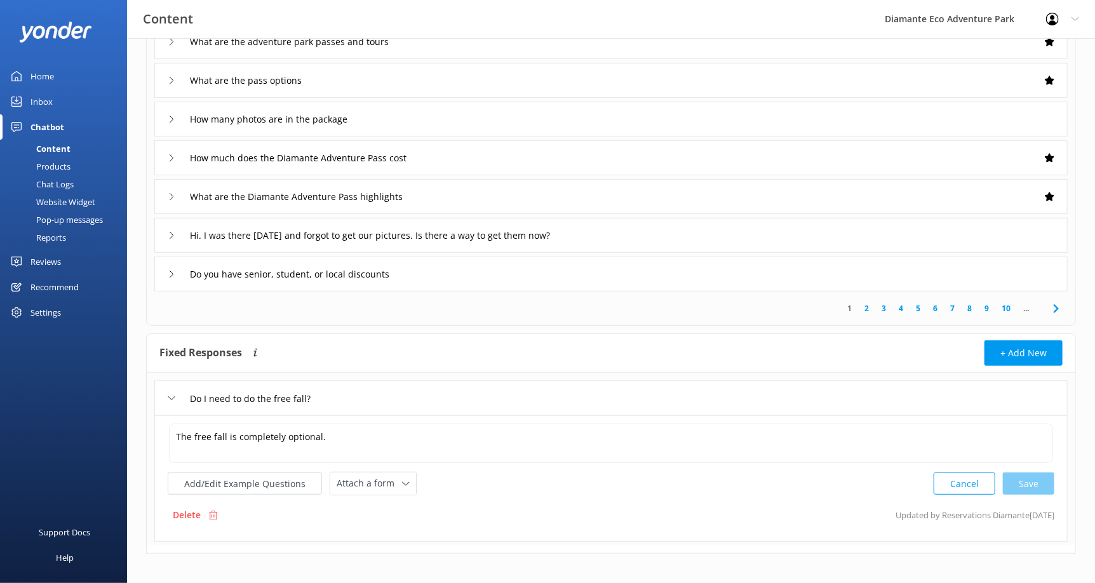
scroll to position [251, 0]
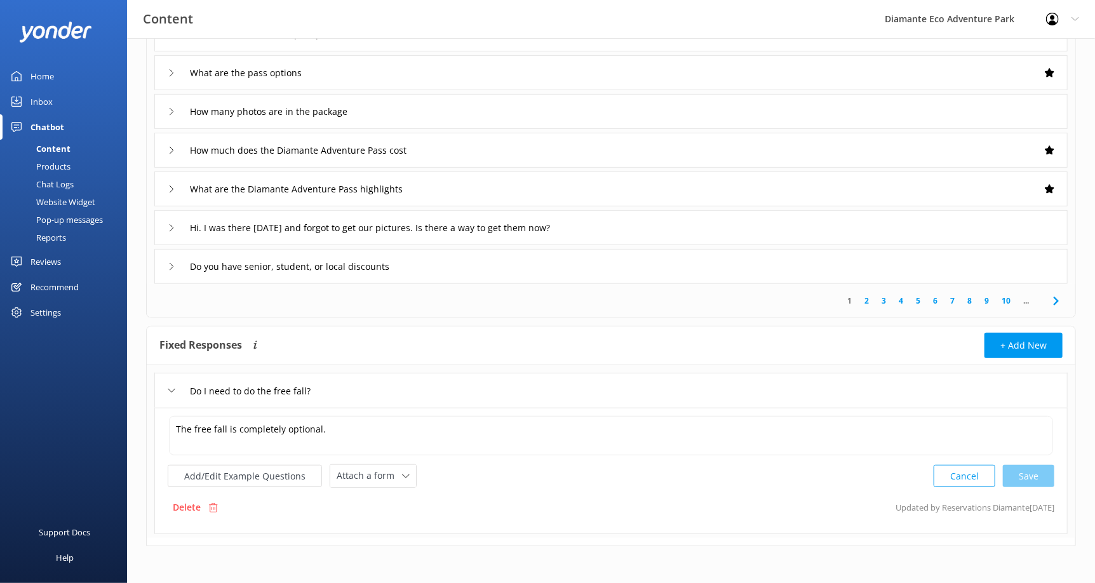
click at [170, 385] on div "Do I need to do the free fall?" at bounding box center [252, 390] width 168 height 21
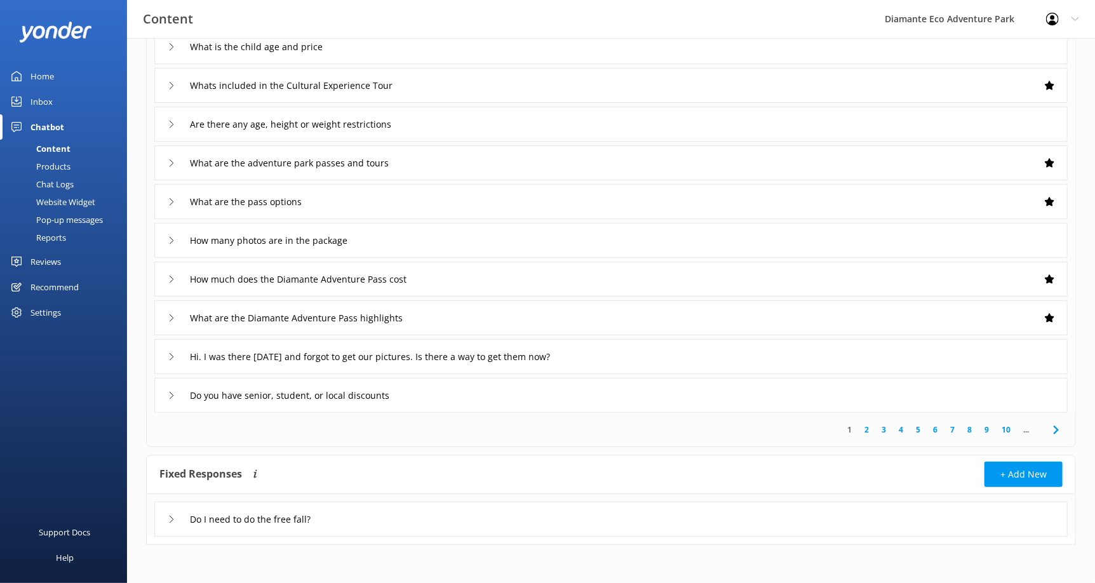
scroll to position [122, 0]
click at [866, 429] on link "2" at bounding box center [866, 430] width 17 height 12
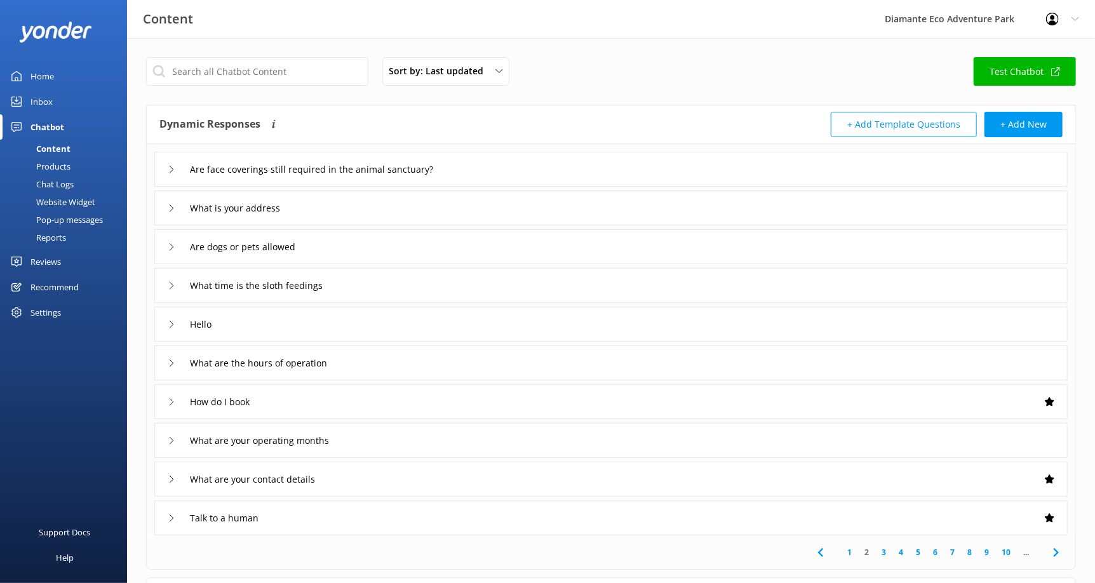
click at [171, 166] on icon at bounding box center [172, 170] width 8 height 8
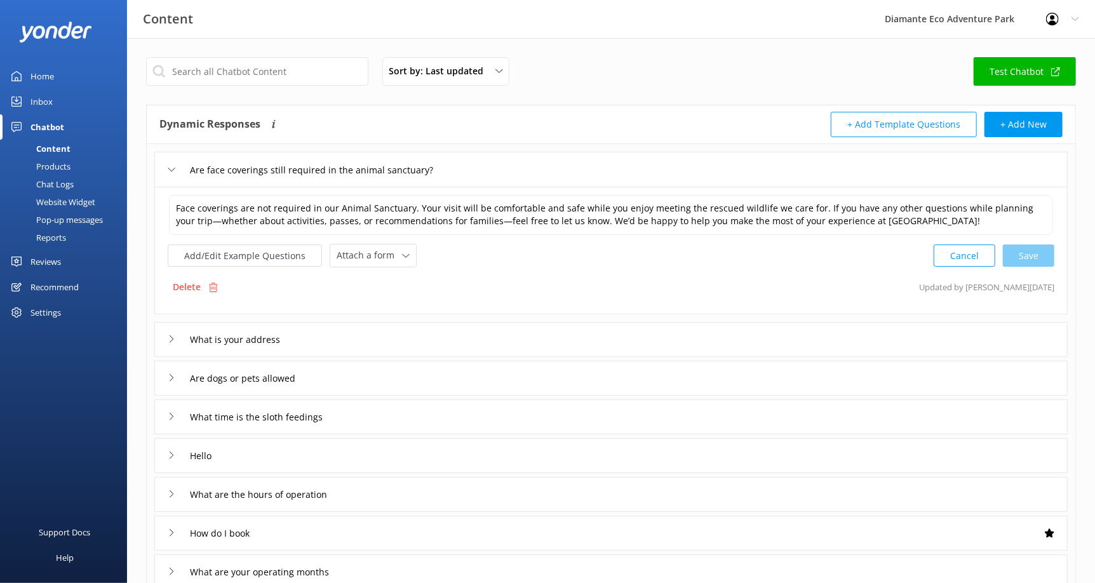
click at [51, 73] on div "Home" at bounding box center [41, 75] width 23 height 25
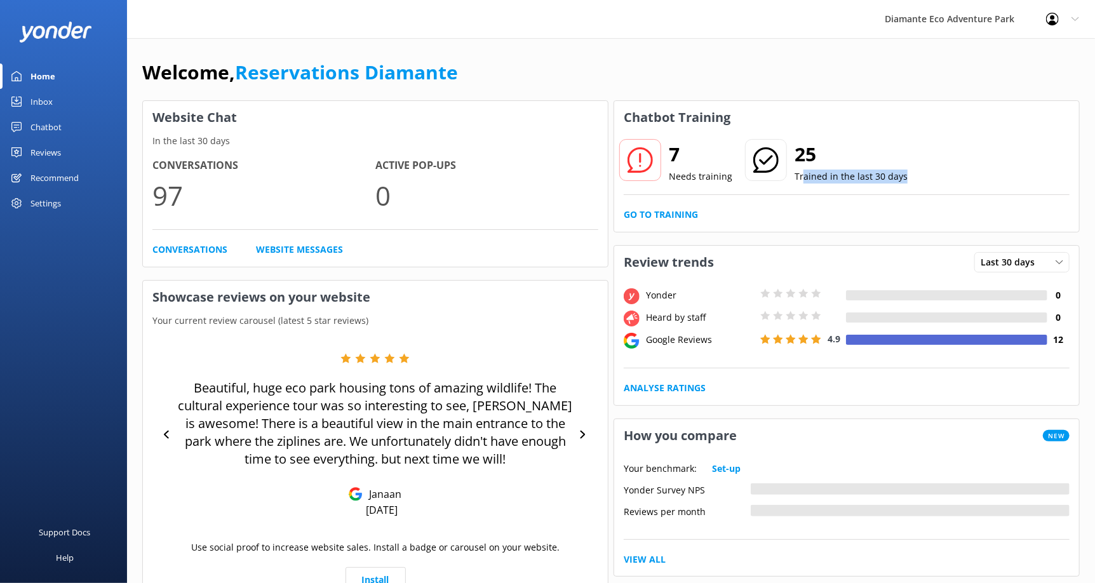
drag, startPoint x: 798, startPoint y: 175, endPoint x: 929, endPoint y: 175, distance: 131.4
click at [929, 175] on div "7 Needs training 25 Trained in the last 30 days" at bounding box center [846, 168] width 446 height 51
click at [969, 155] on div "7 Needs training 25 Trained in the last 30 days" at bounding box center [846, 168] width 446 height 51
drag, startPoint x: 669, startPoint y: 151, endPoint x: 691, endPoint y: 152, distance: 22.2
click at [691, 152] on h2 "7" at bounding box center [700, 154] width 63 height 30
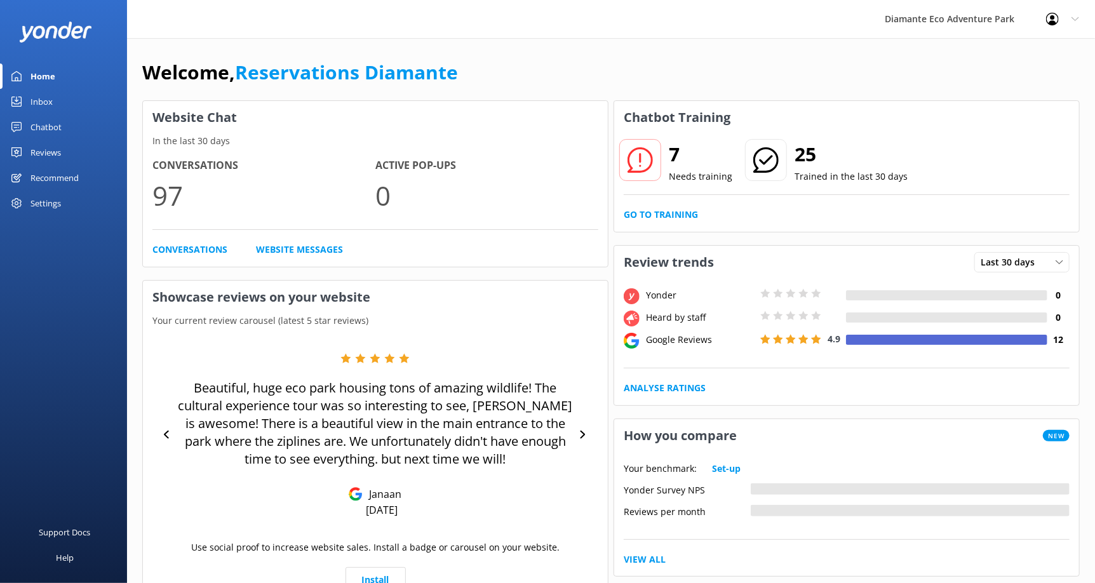
click at [855, 148] on h2 "25" at bounding box center [850, 154] width 113 height 30
click at [43, 77] on div "Home" at bounding box center [42, 75] width 25 height 25
